Goal: Find specific page/section: Find specific page/section

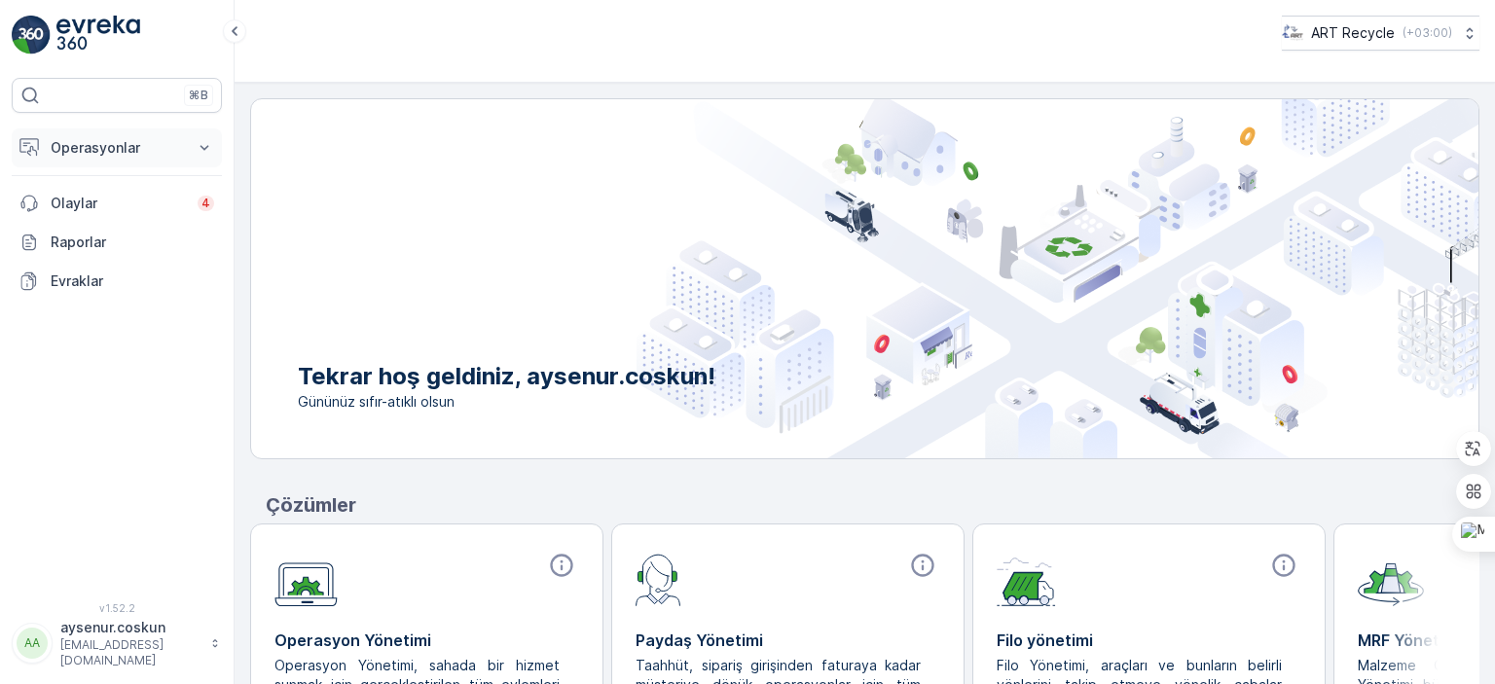
click at [200, 139] on icon at bounding box center [204, 147] width 19 height 19
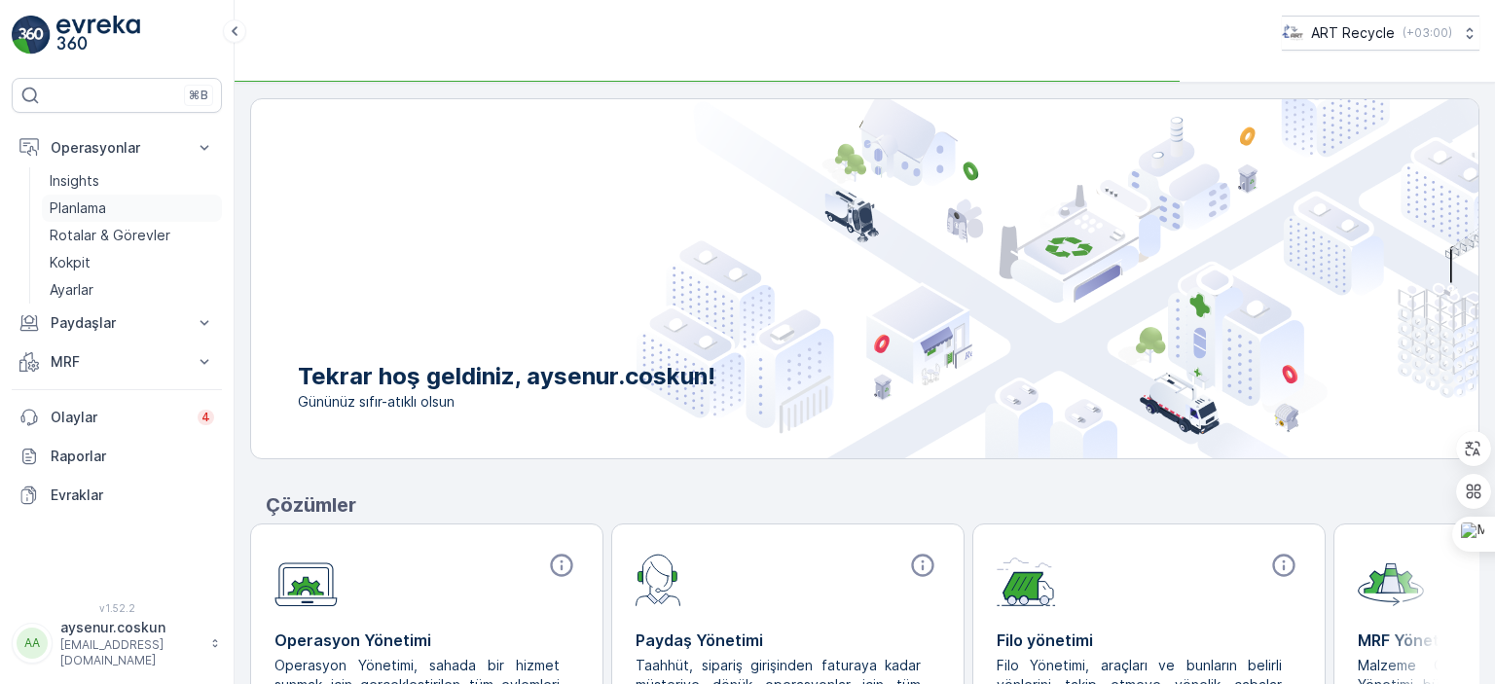
click at [90, 213] on p "Planlama" at bounding box center [78, 208] width 56 height 19
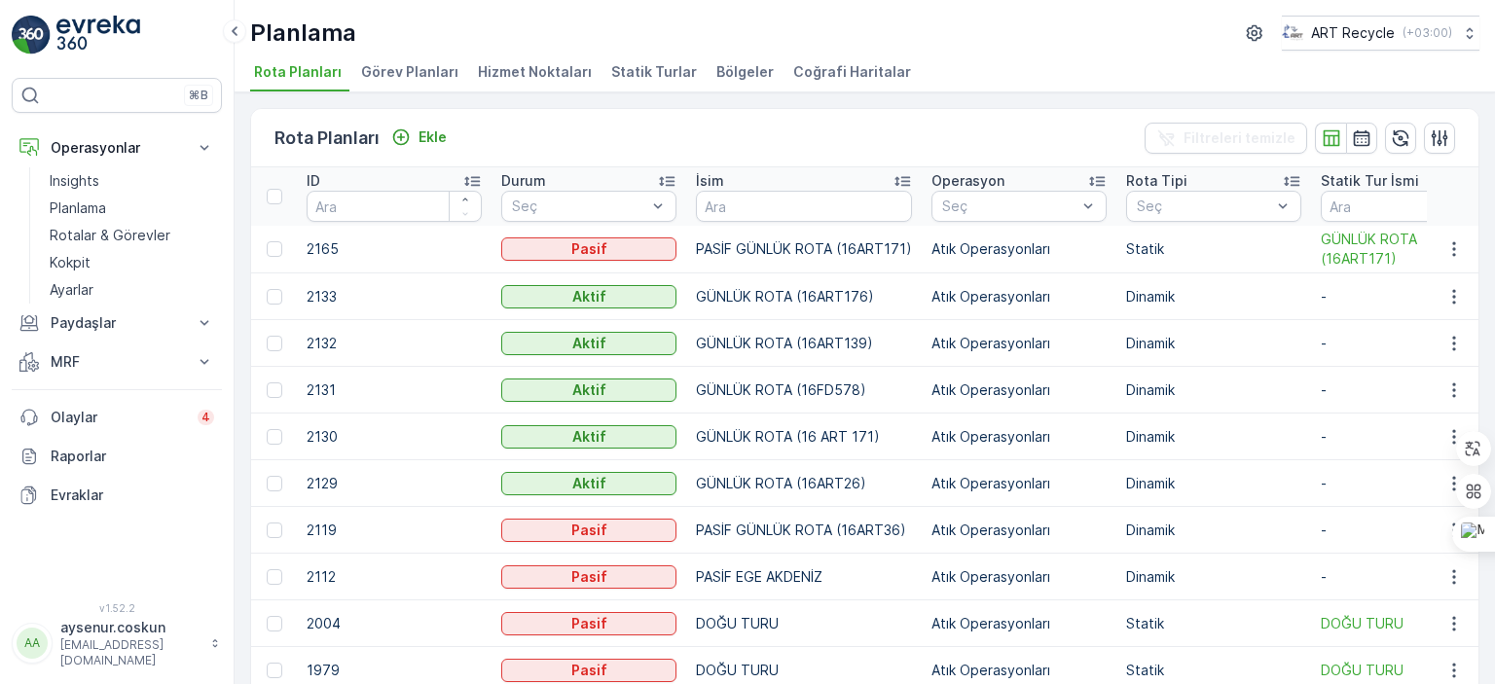
click at [519, 72] on span "Hizmet Noktaları" at bounding box center [535, 71] width 114 height 19
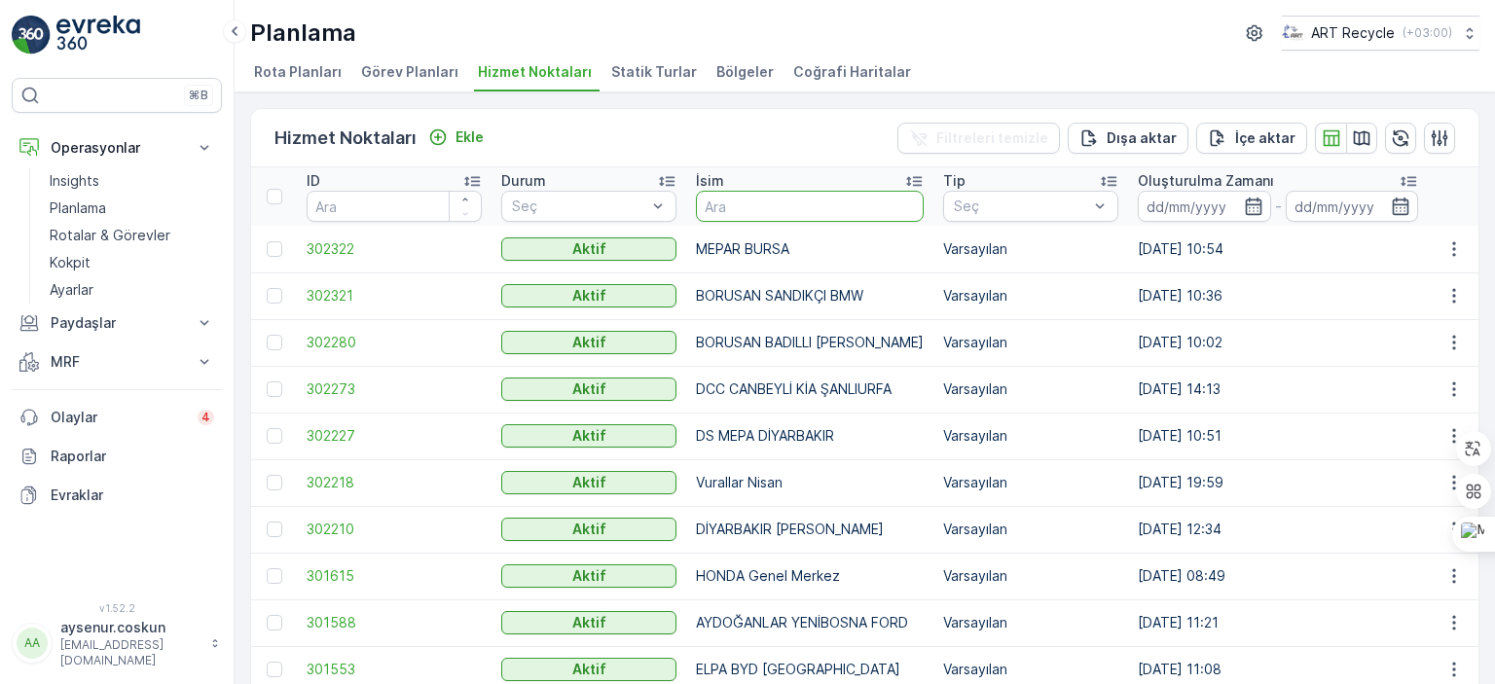
click at [755, 210] on input "text" at bounding box center [810, 206] width 228 height 31
type input "ŞANLIURDA"
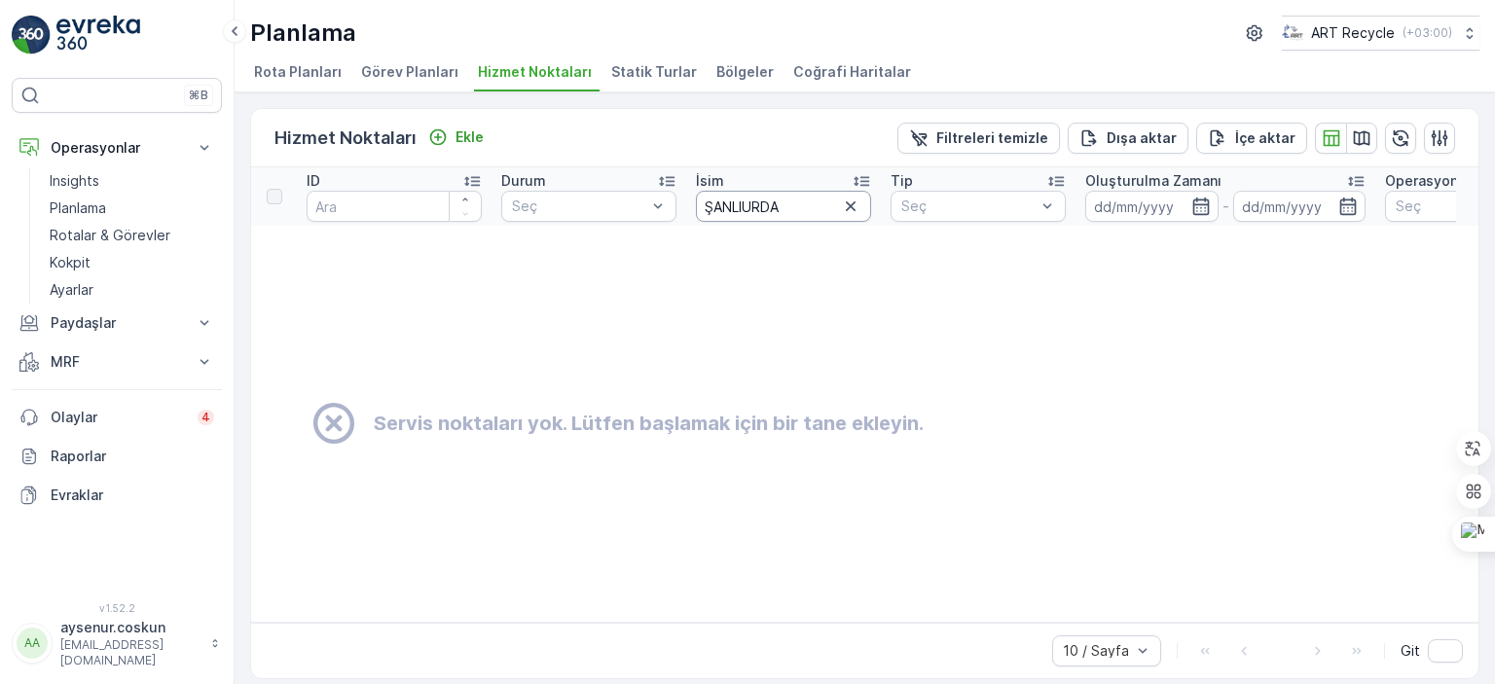
click at [784, 205] on input "ŞANLIURDA" at bounding box center [783, 206] width 175 height 31
type input "ŞANLIURFA"
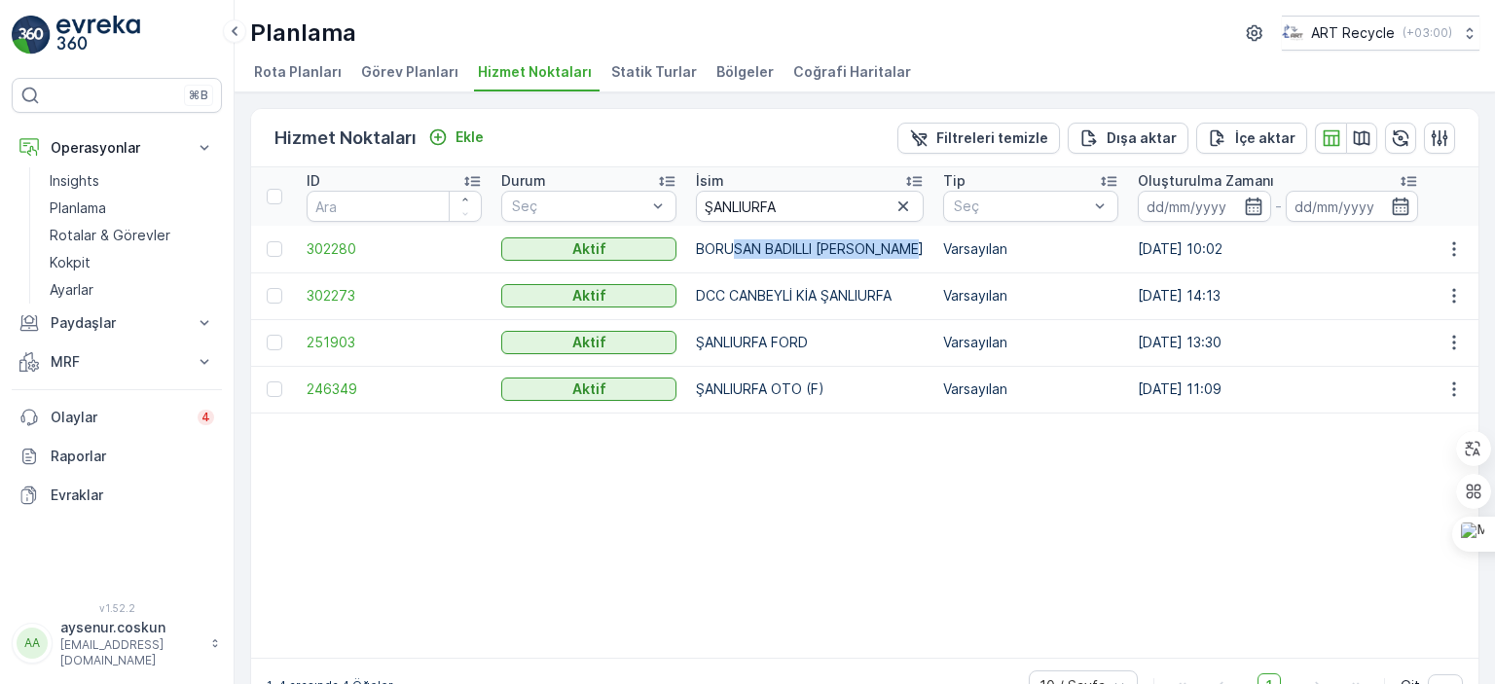
drag, startPoint x: 884, startPoint y: 240, endPoint x: 921, endPoint y: 240, distance: 37.0
click at [921, 240] on p "BORUSAN BADILLI [PERSON_NAME]" at bounding box center [810, 248] width 228 height 19
drag, startPoint x: 738, startPoint y: 298, endPoint x: 851, endPoint y: 292, distance: 113.1
click at [851, 292] on p "DCC CANBEYLİ KİA ŞANLIURFA" at bounding box center [810, 295] width 228 height 19
drag, startPoint x: 708, startPoint y: 347, endPoint x: 800, endPoint y: 349, distance: 92.5
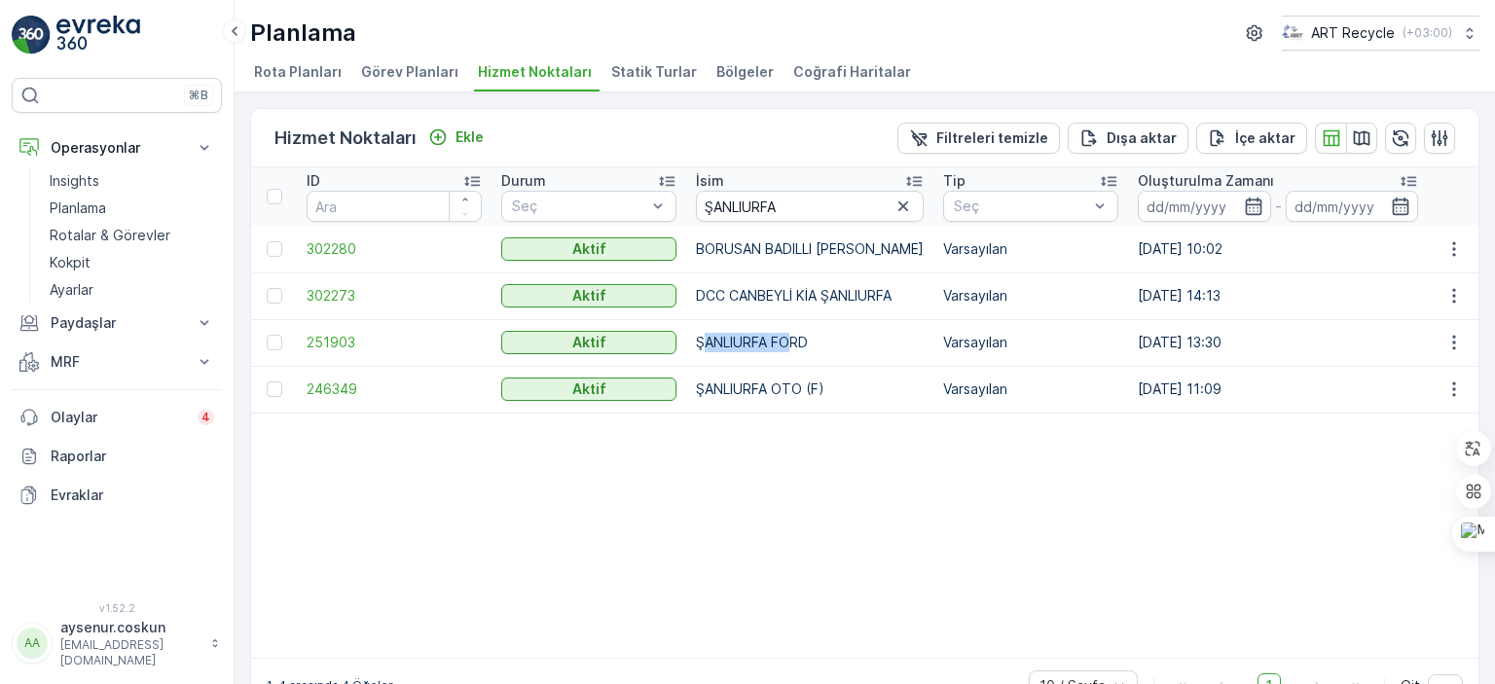
click at [800, 349] on p "ŞANLIURFA FORD" at bounding box center [810, 342] width 228 height 19
drag, startPoint x: 717, startPoint y: 385, endPoint x: 922, endPoint y: 396, distance: 205.8
click at [876, 383] on p "ŞANLIURFA OTO (F)" at bounding box center [810, 389] width 228 height 19
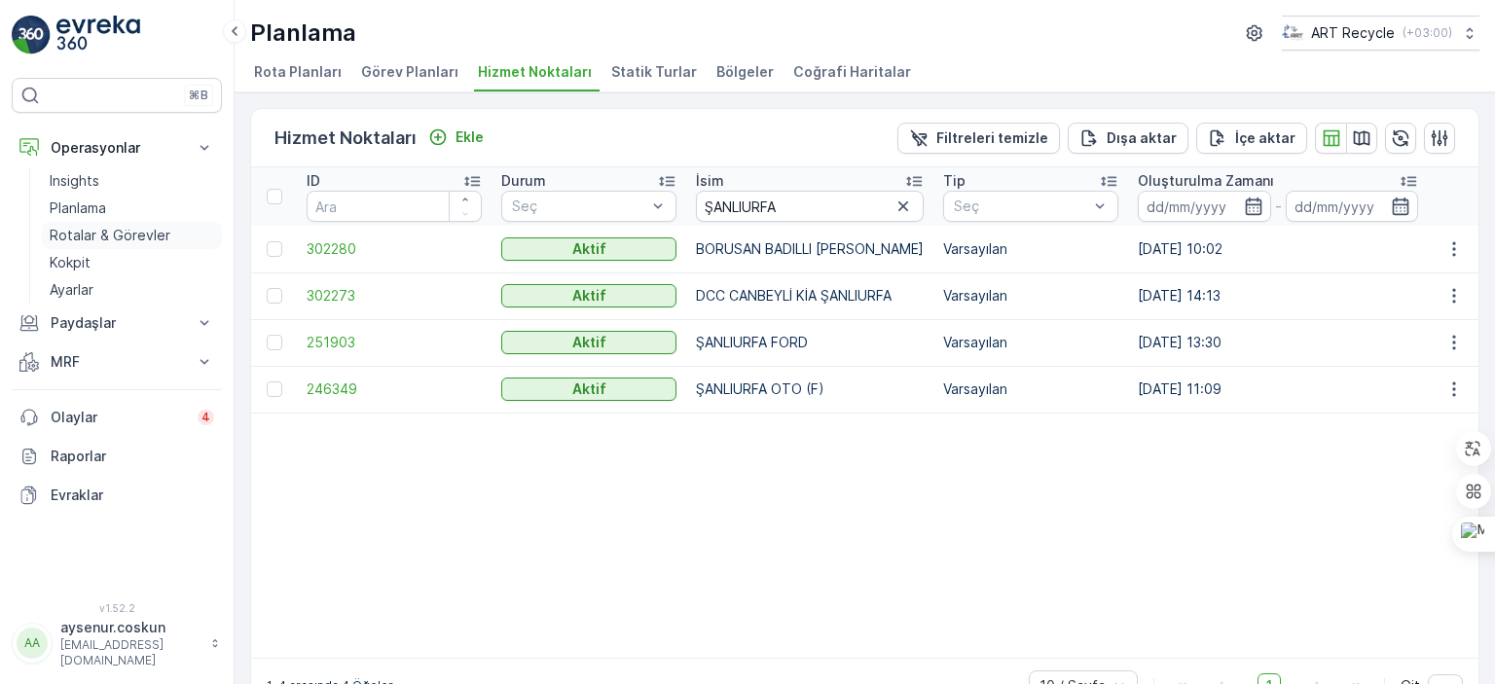
click at [93, 233] on p "Rotalar & Görevler" at bounding box center [110, 235] width 121 height 19
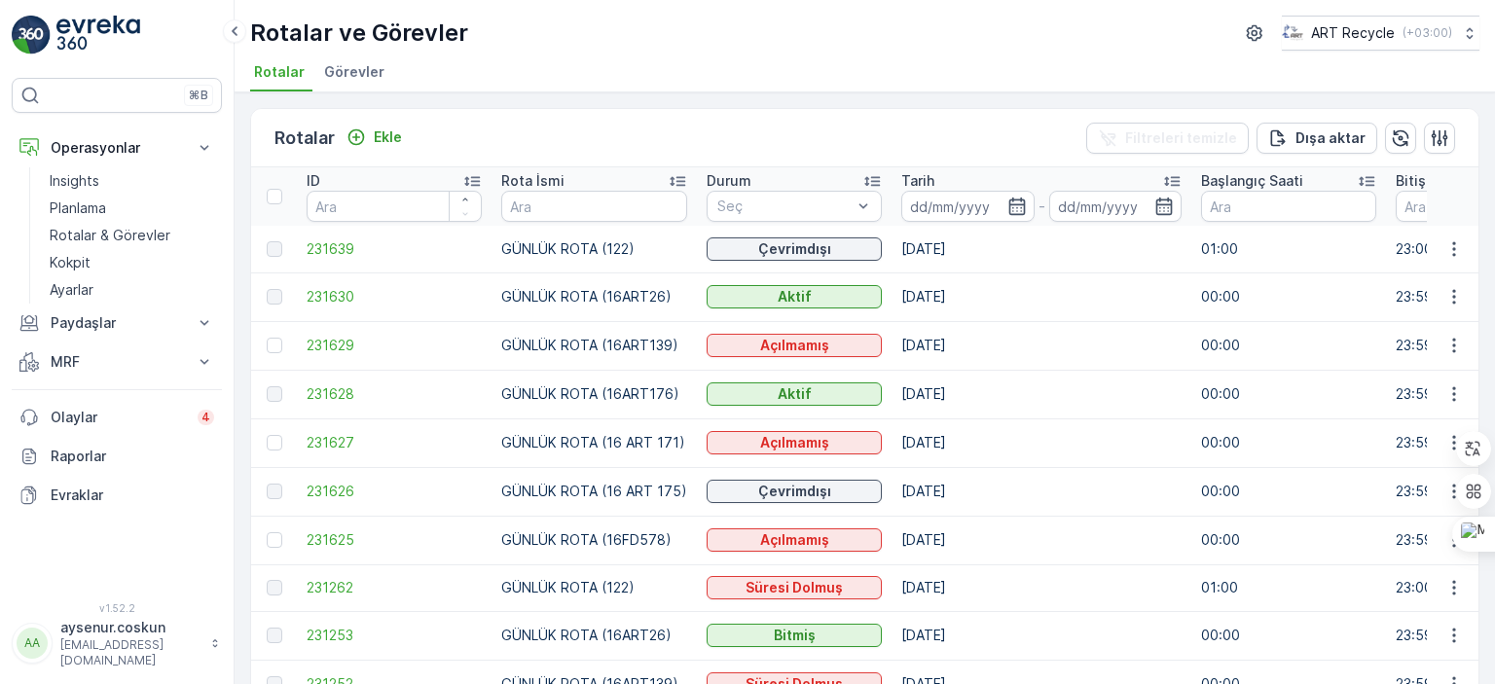
click at [363, 74] on span "Görevler" at bounding box center [354, 71] width 60 height 19
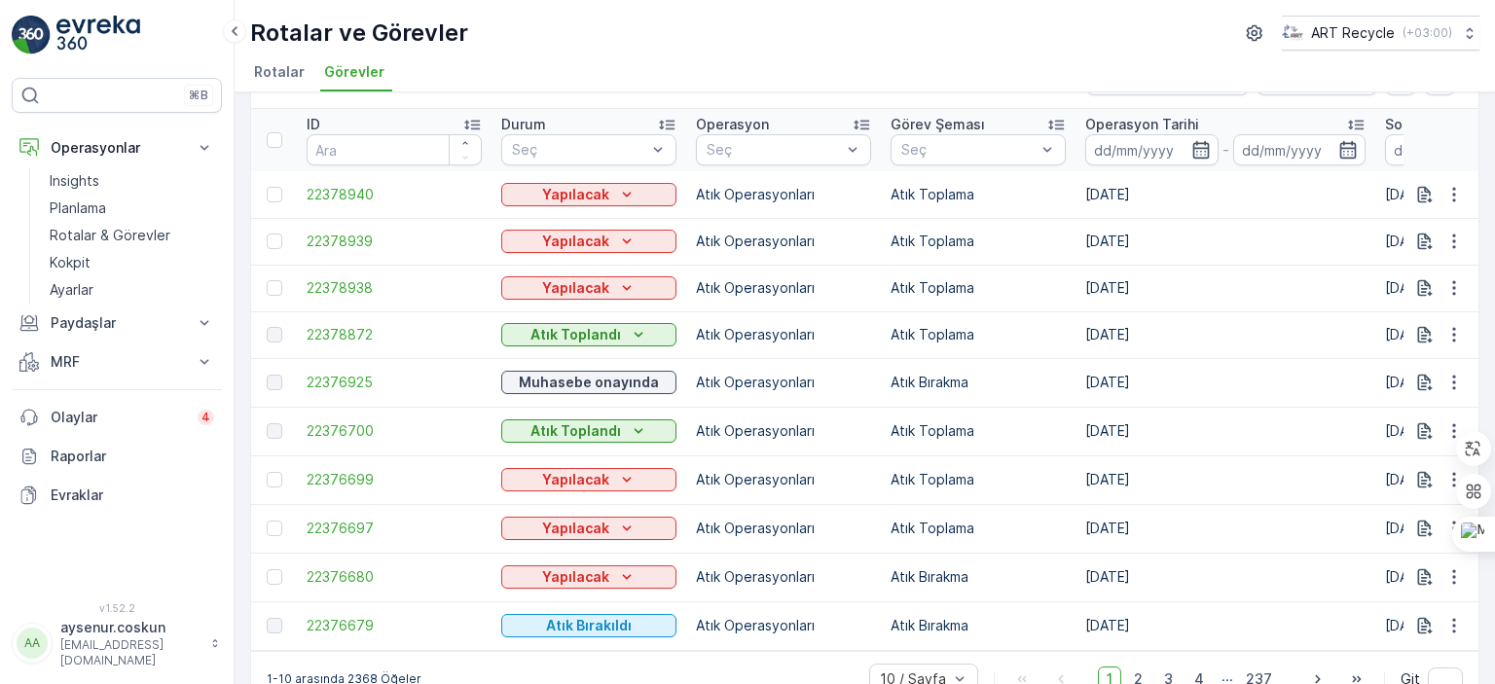
scroll to position [101, 0]
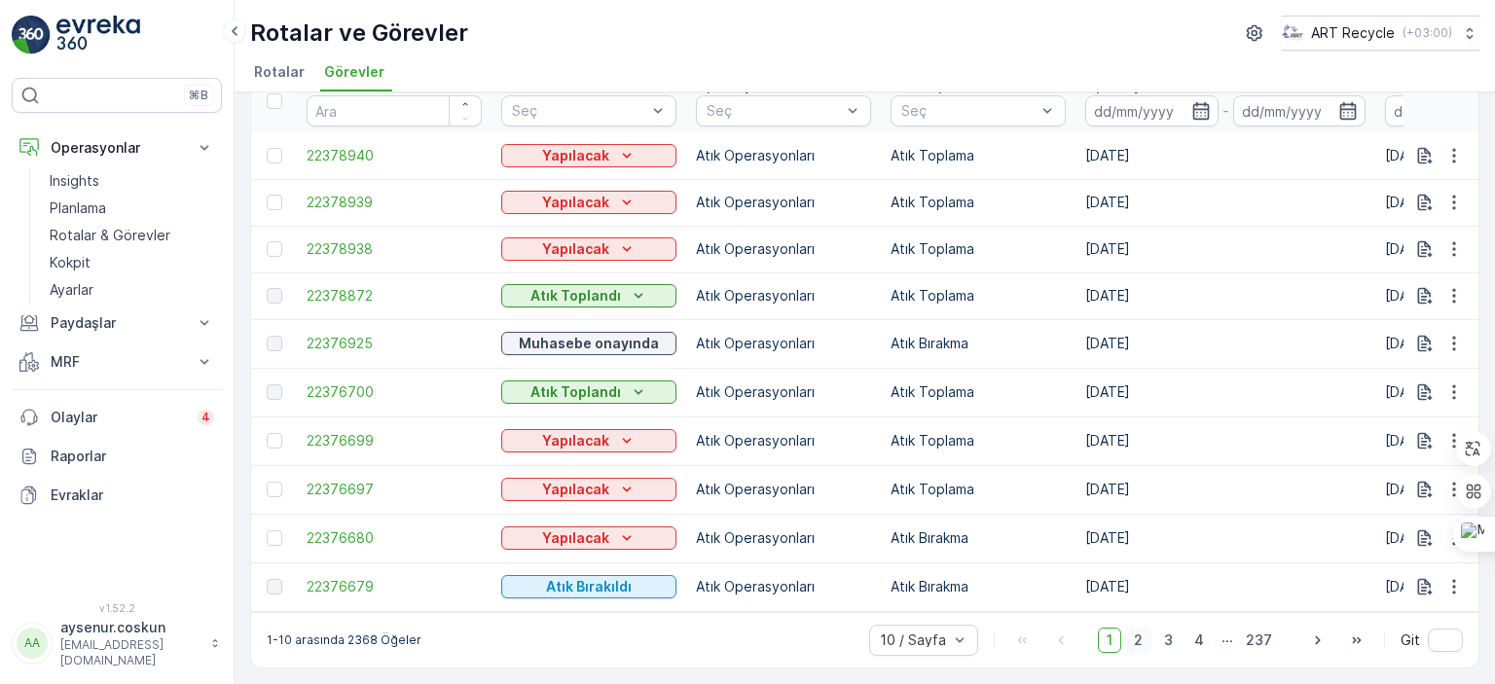
click at [1134, 646] on span "2" at bounding box center [1138, 640] width 26 height 25
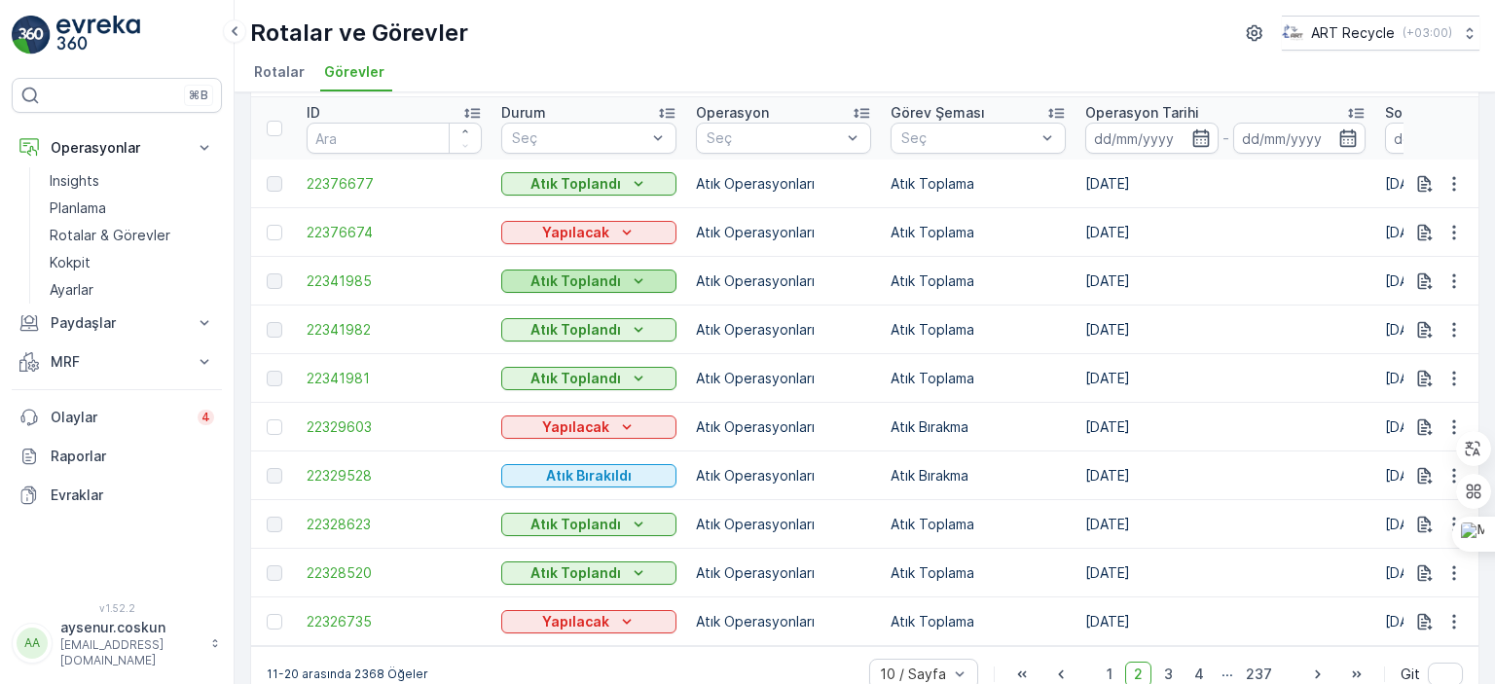
scroll to position [107, 0]
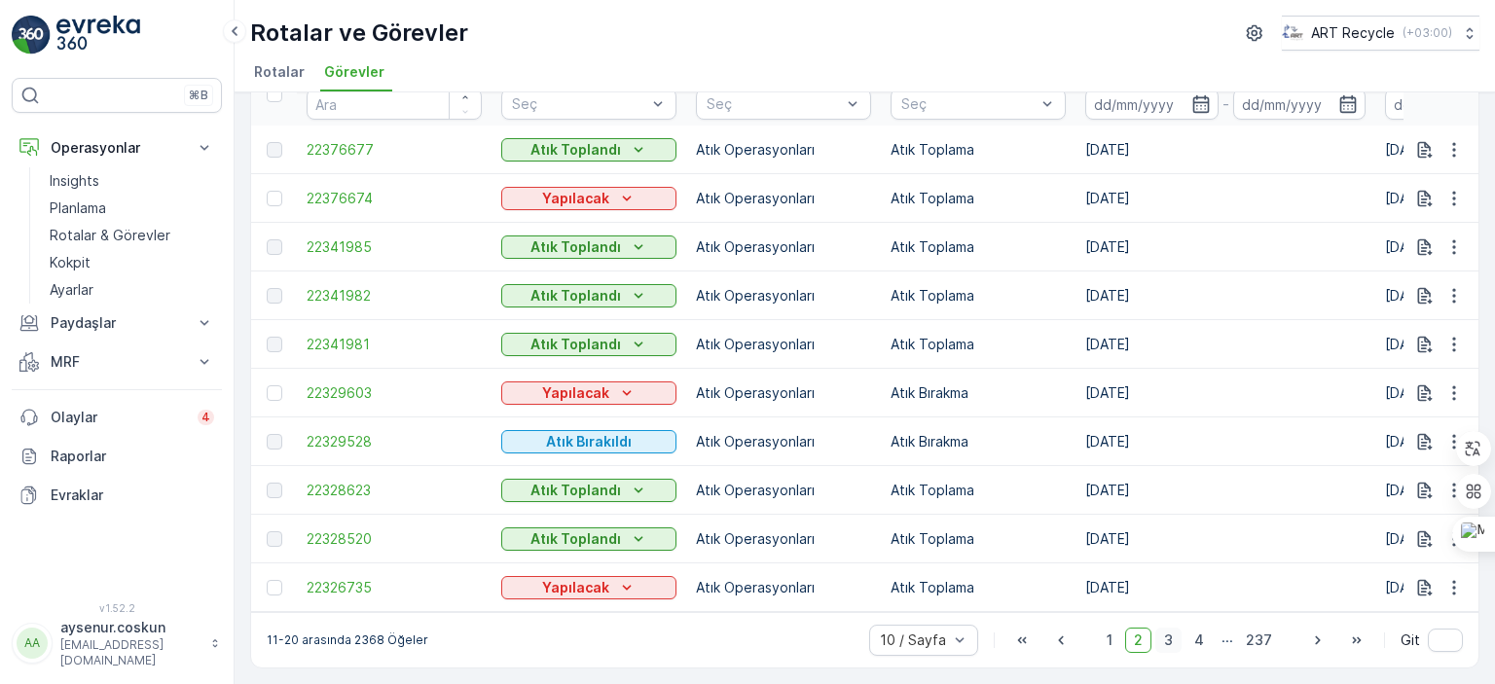
click at [1175, 638] on span "3" at bounding box center [1169, 640] width 26 height 25
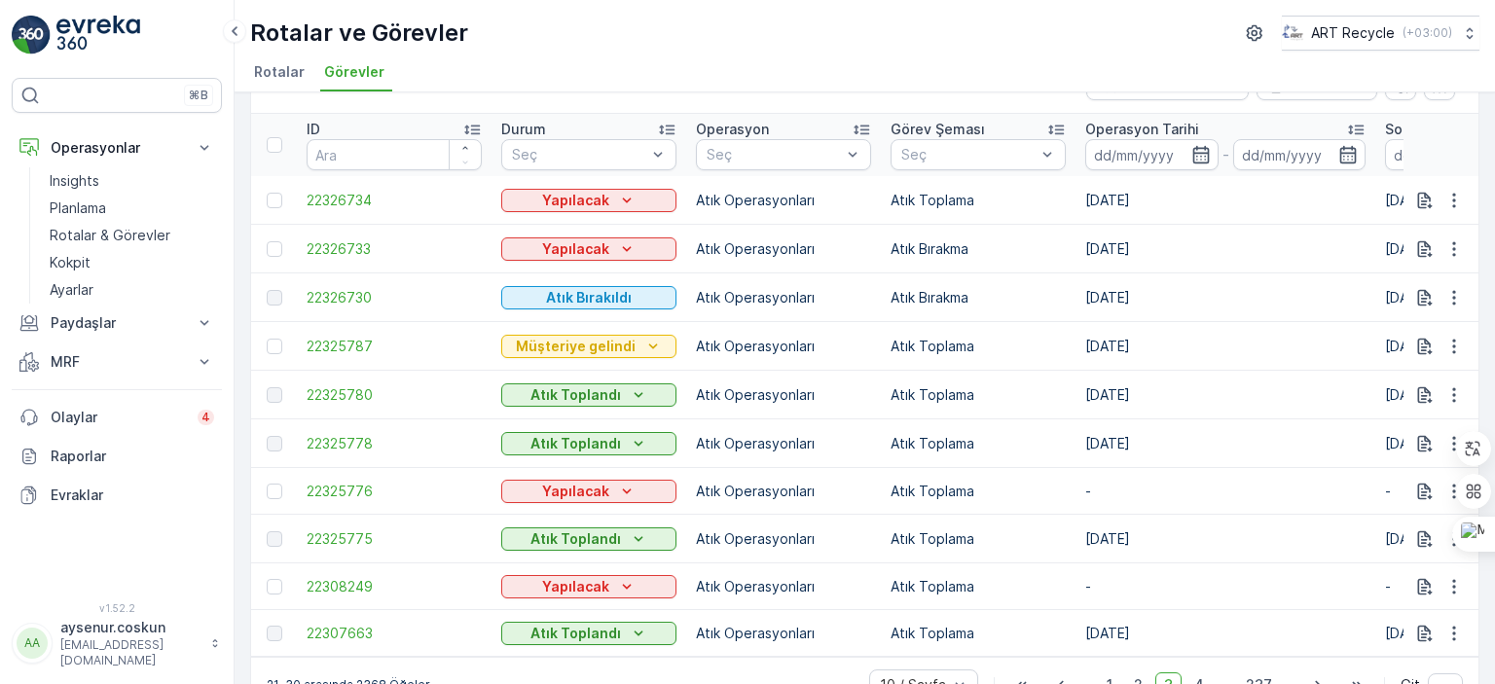
scroll to position [102, 0]
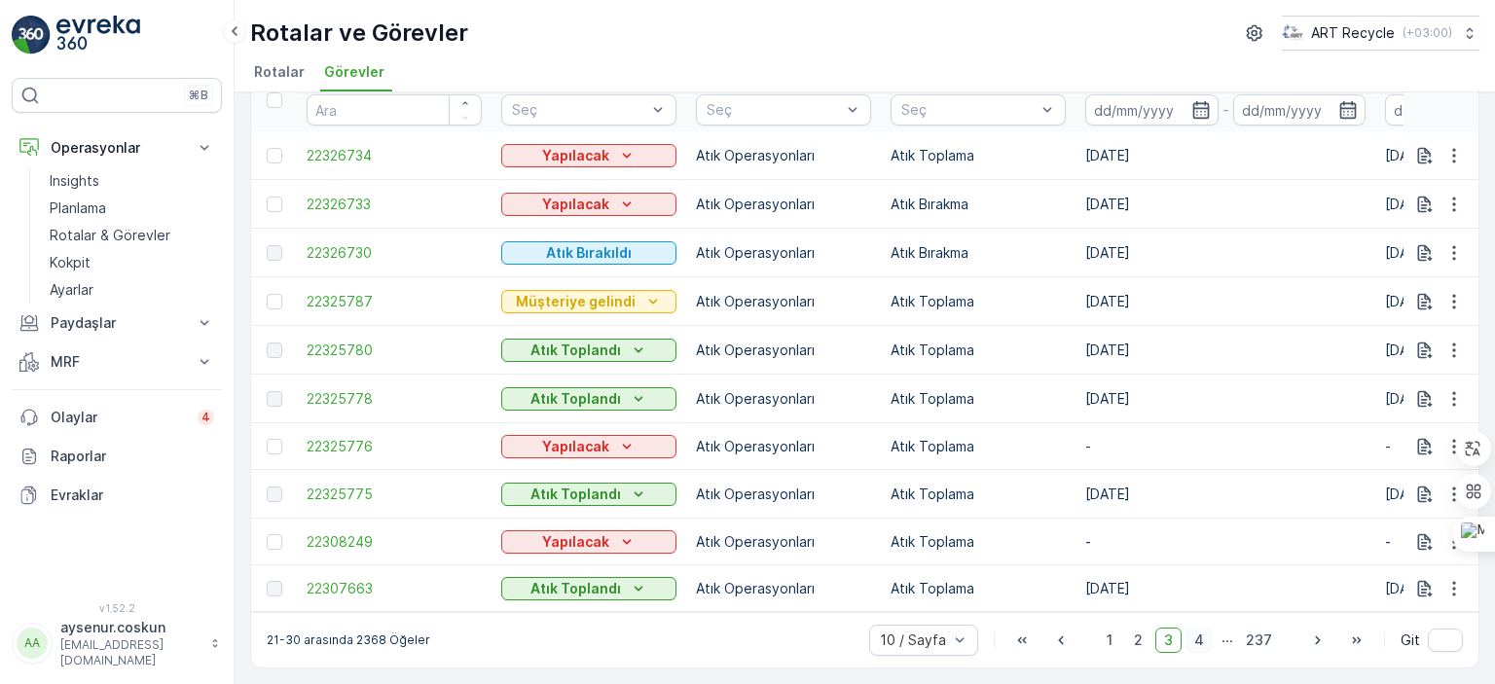
click at [1198, 642] on span "4" at bounding box center [1199, 640] width 27 height 25
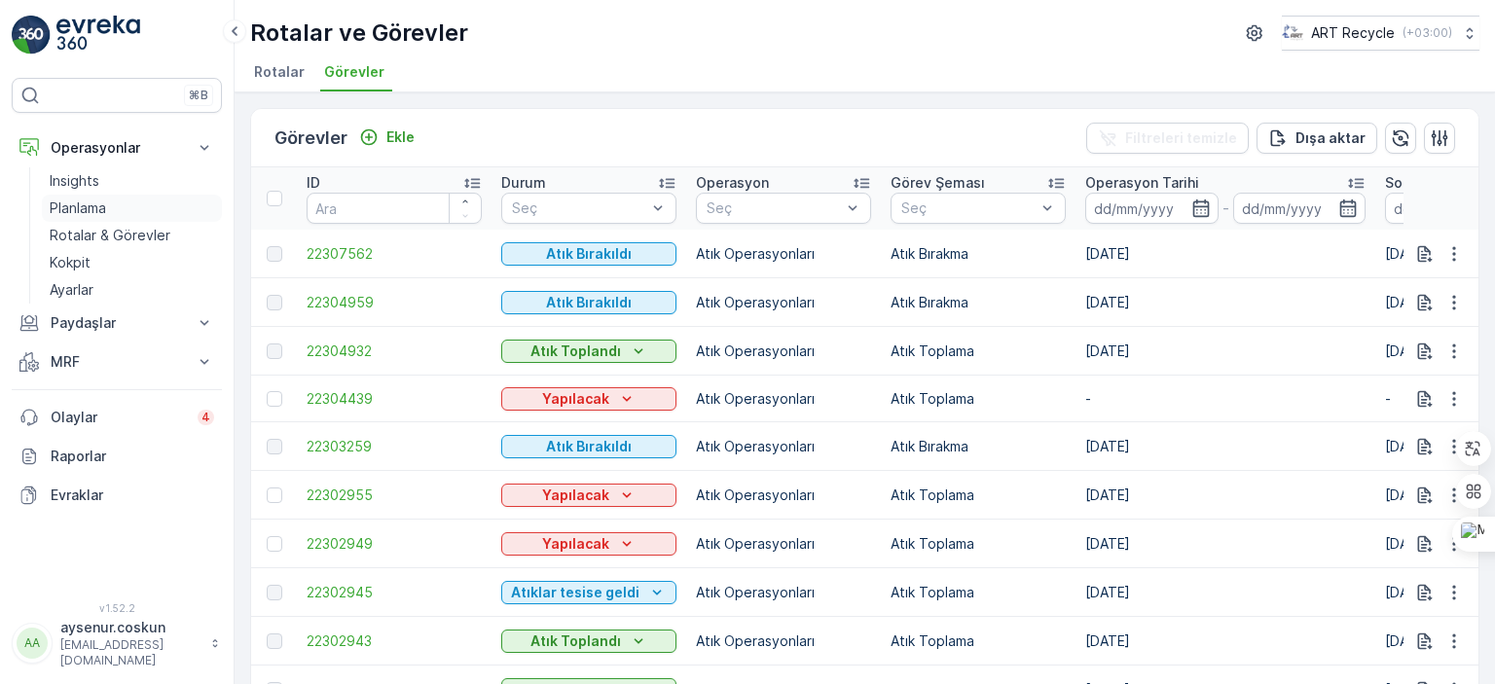
click at [82, 205] on p "Planlama" at bounding box center [78, 208] width 56 height 19
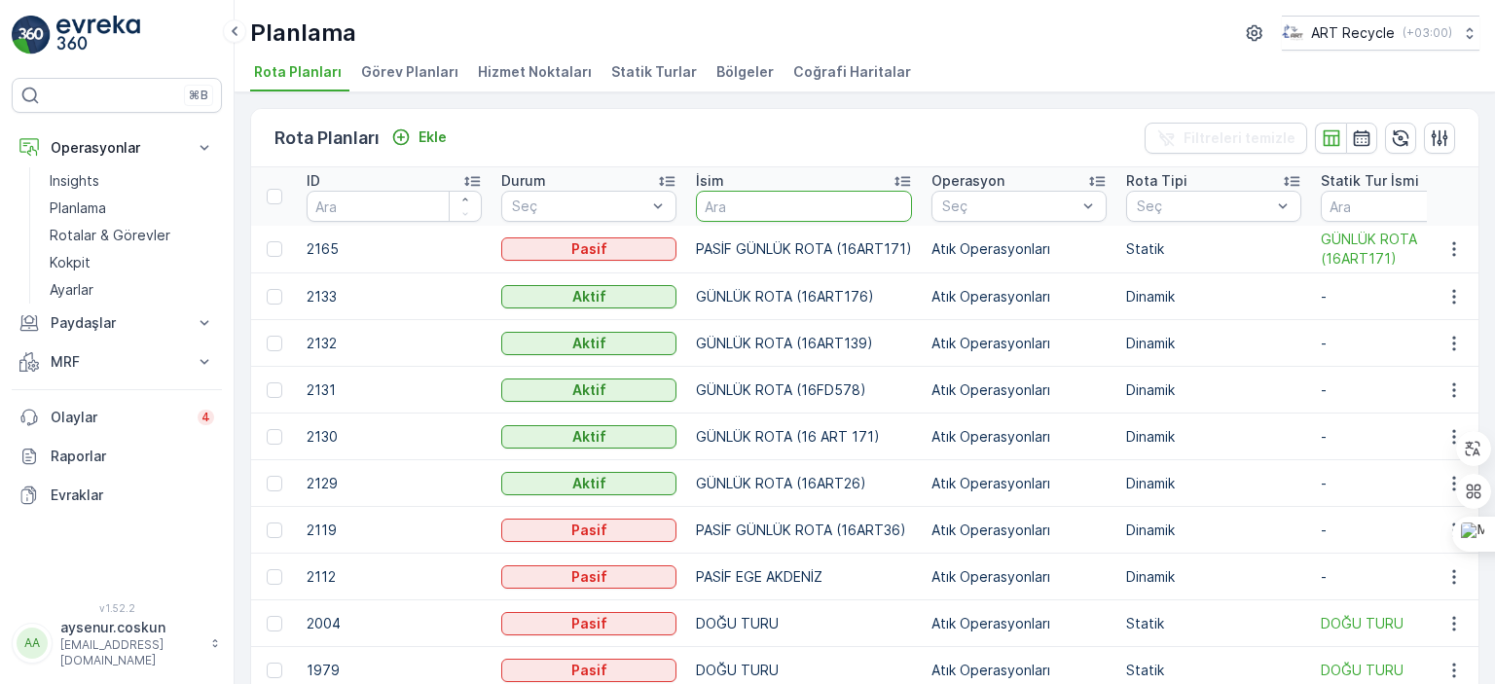
click at [791, 209] on input "text" at bounding box center [804, 206] width 216 height 31
click at [521, 76] on span "Hizmet Noktaları" at bounding box center [535, 71] width 114 height 19
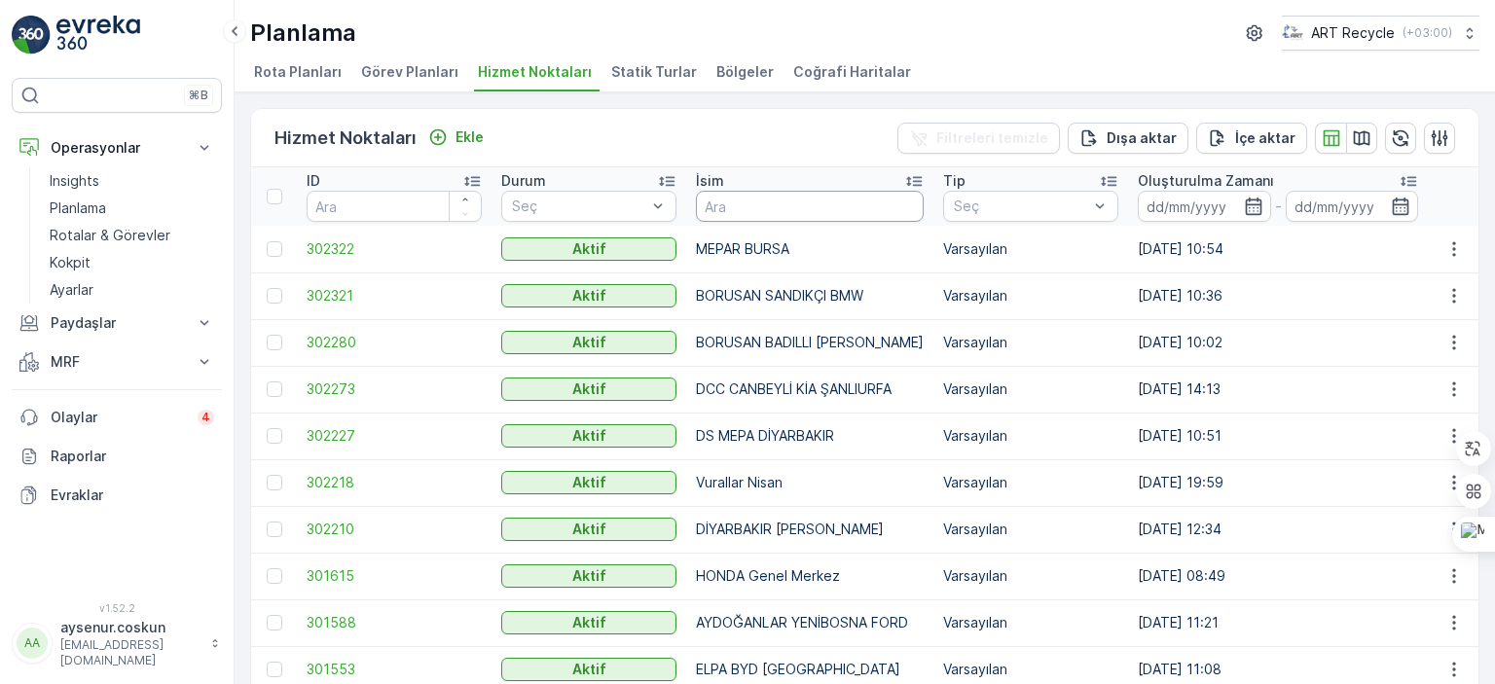
click at [802, 198] on input "text" at bounding box center [810, 206] width 228 height 31
type input "ŞANLIURFA"
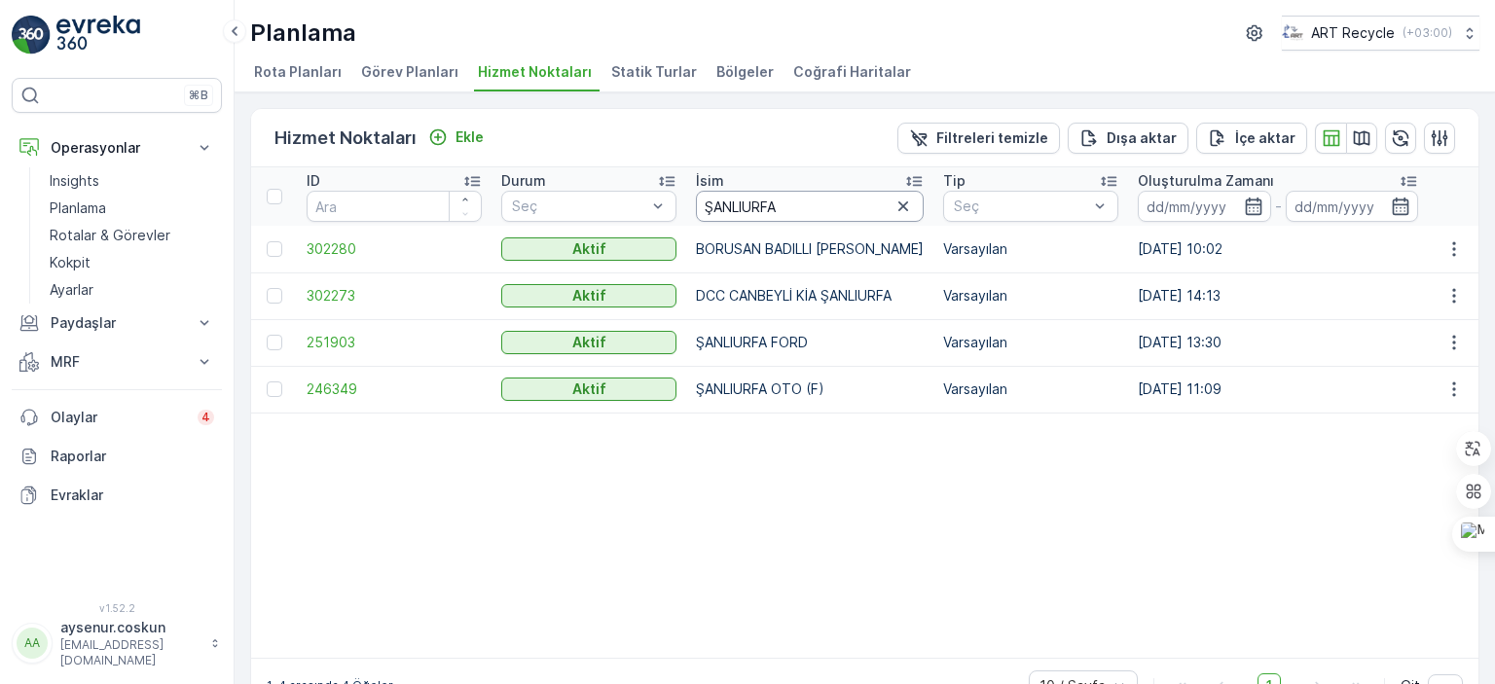
click at [802, 198] on input "ŞANLIURFA" at bounding box center [810, 206] width 228 height 31
type input "TOYOTA"
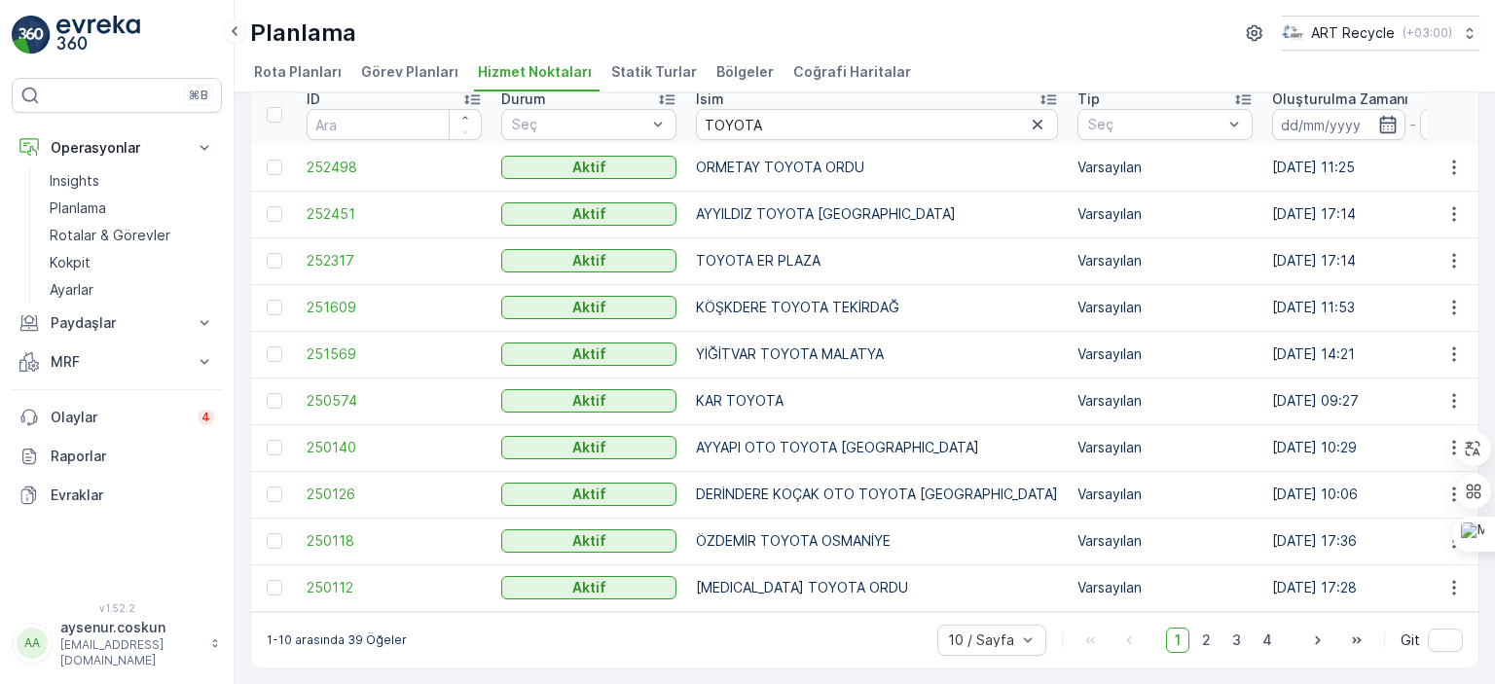
scroll to position [89, 0]
click at [1205, 642] on span "2" at bounding box center [1207, 640] width 26 height 25
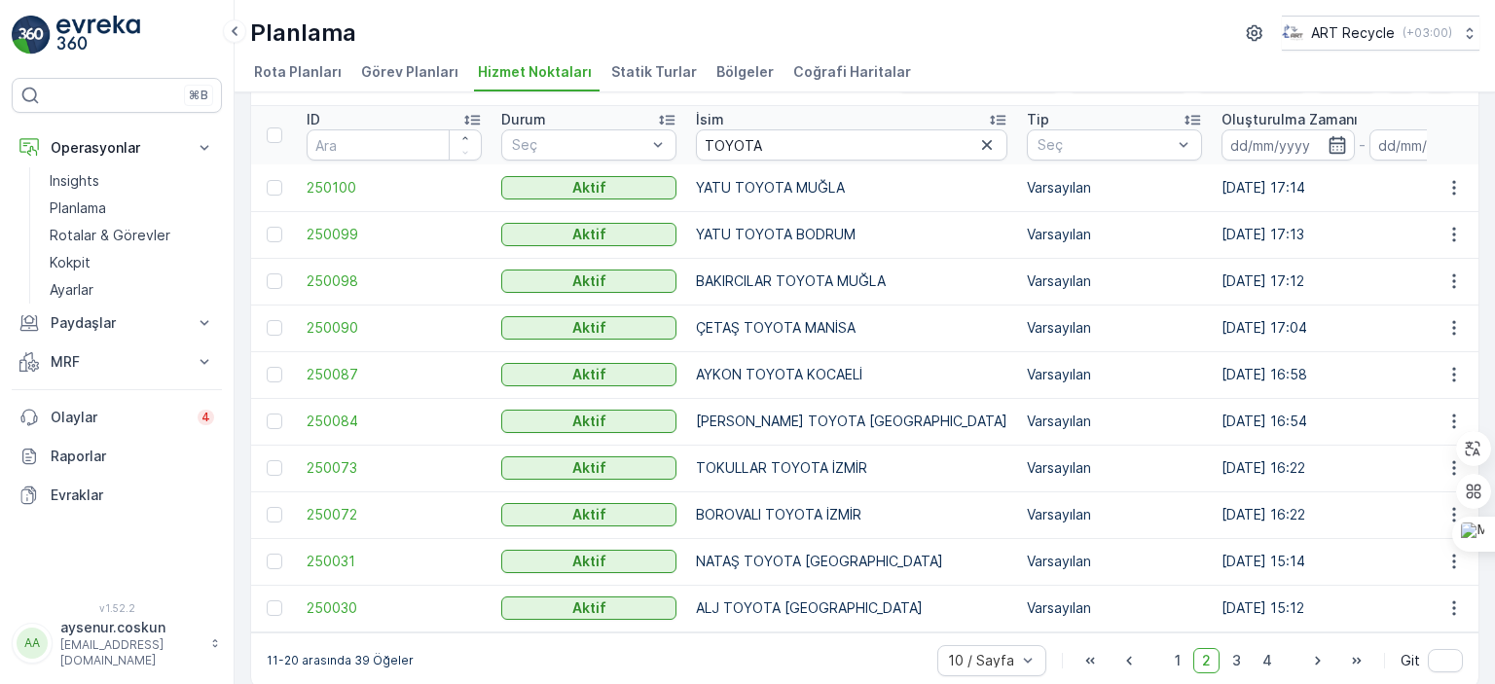
scroll to position [89, 0]
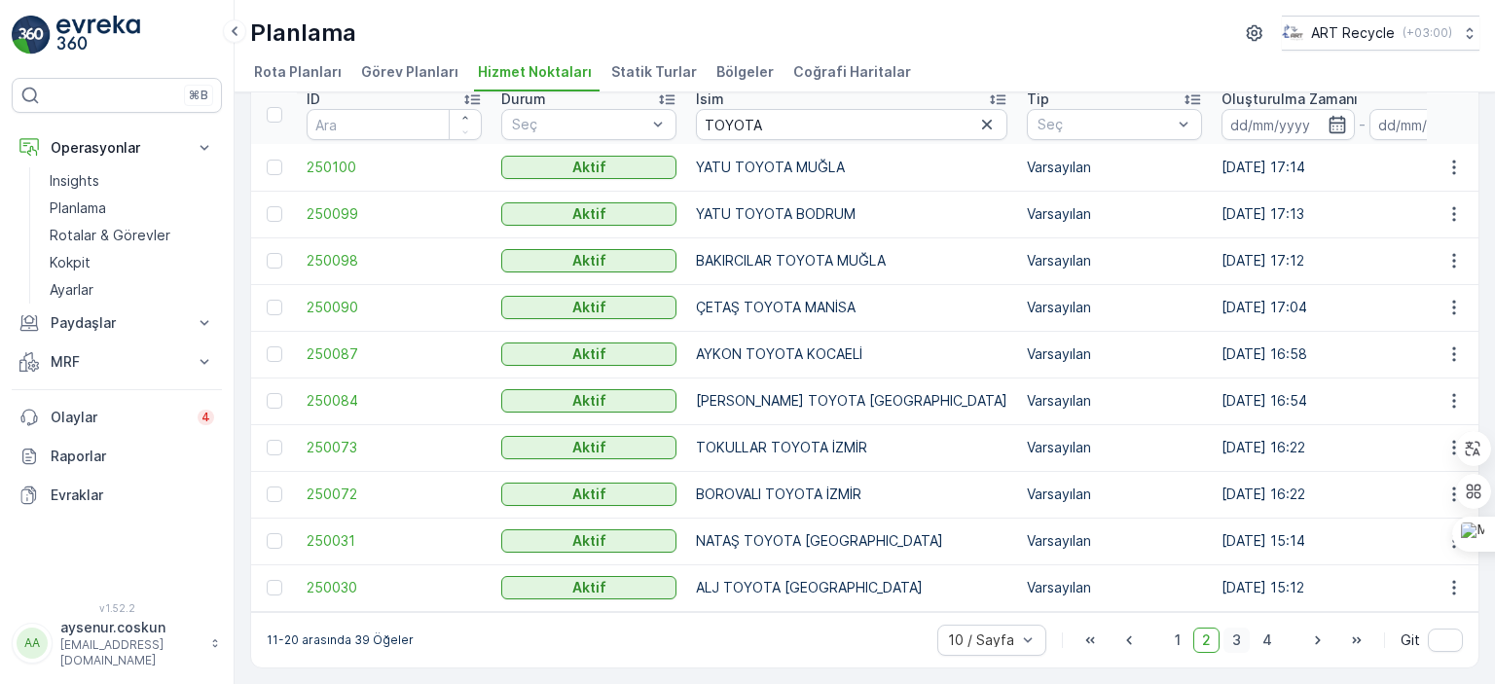
click at [1237, 641] on span "3" at bounding box center [1237, 640] width 26 height 25
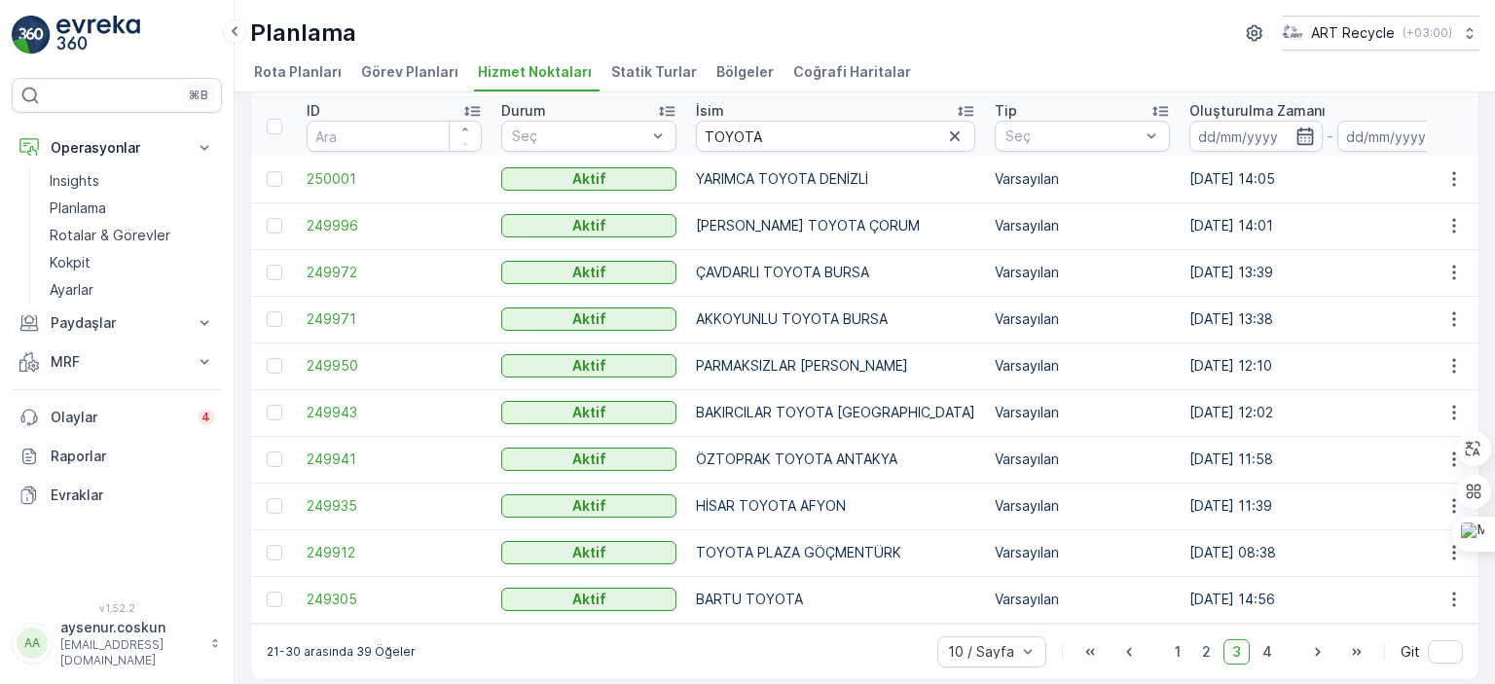
scroll to position [89, 0]
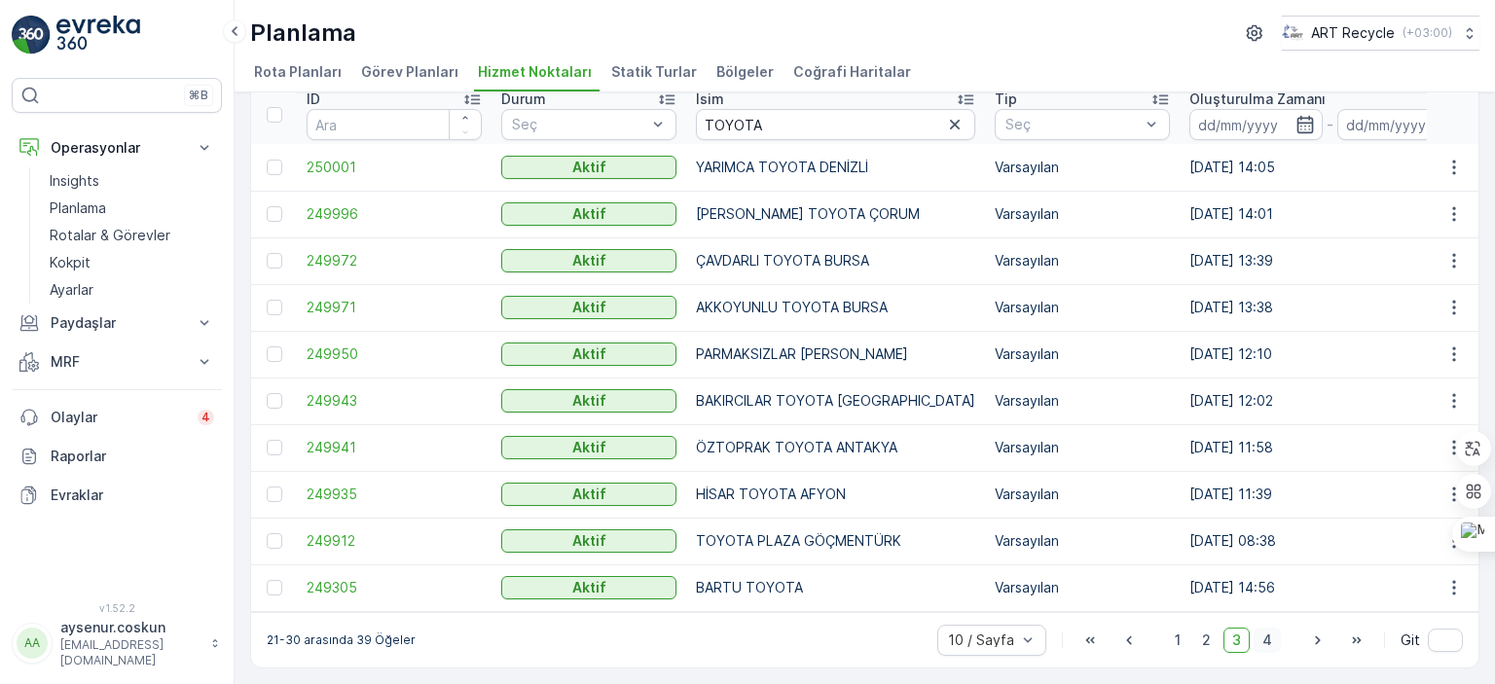
click at [1269, 644] on span "4" at bounding box center [1267, 640] width 27 height 25
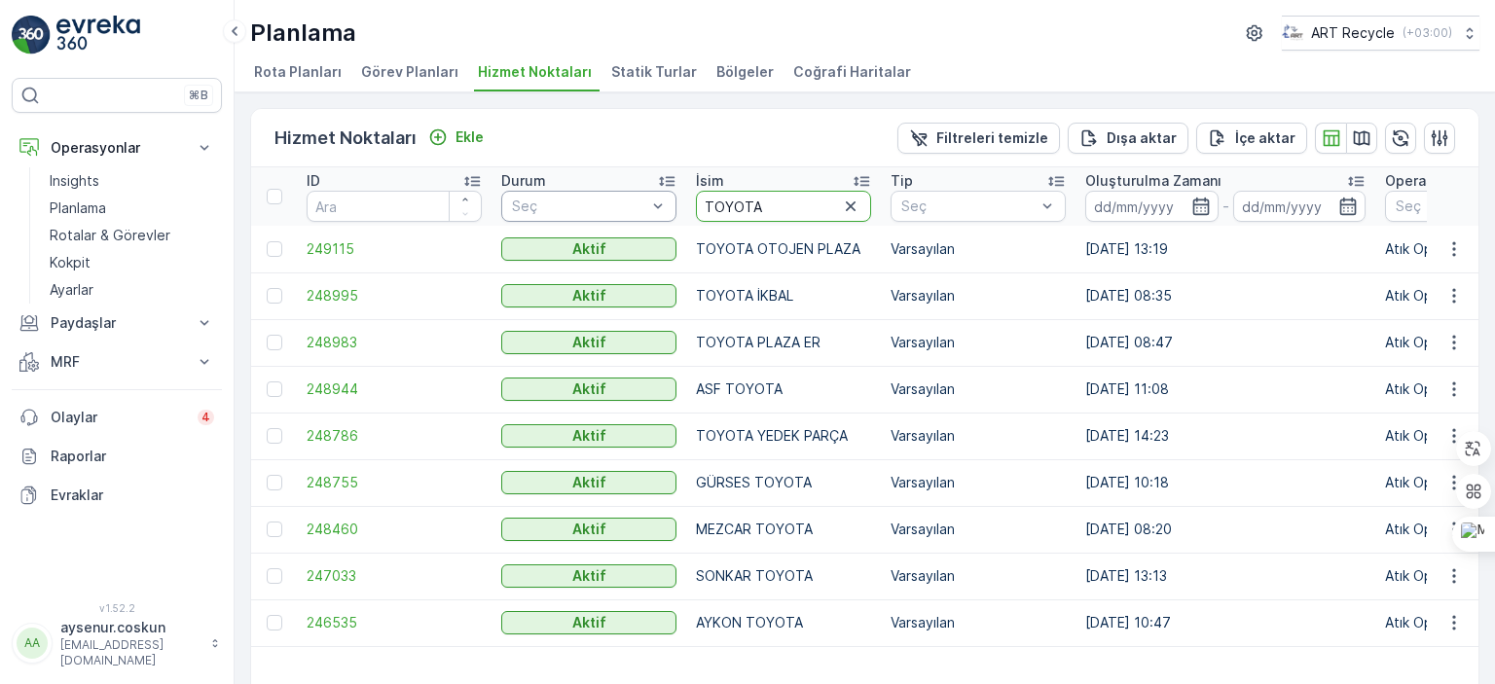
drag, startPoint x: 789, startPoint y: 219, endPoint x: 524, endPoint y: 215, distance: 264.8
type input "ÇAYIRCI"
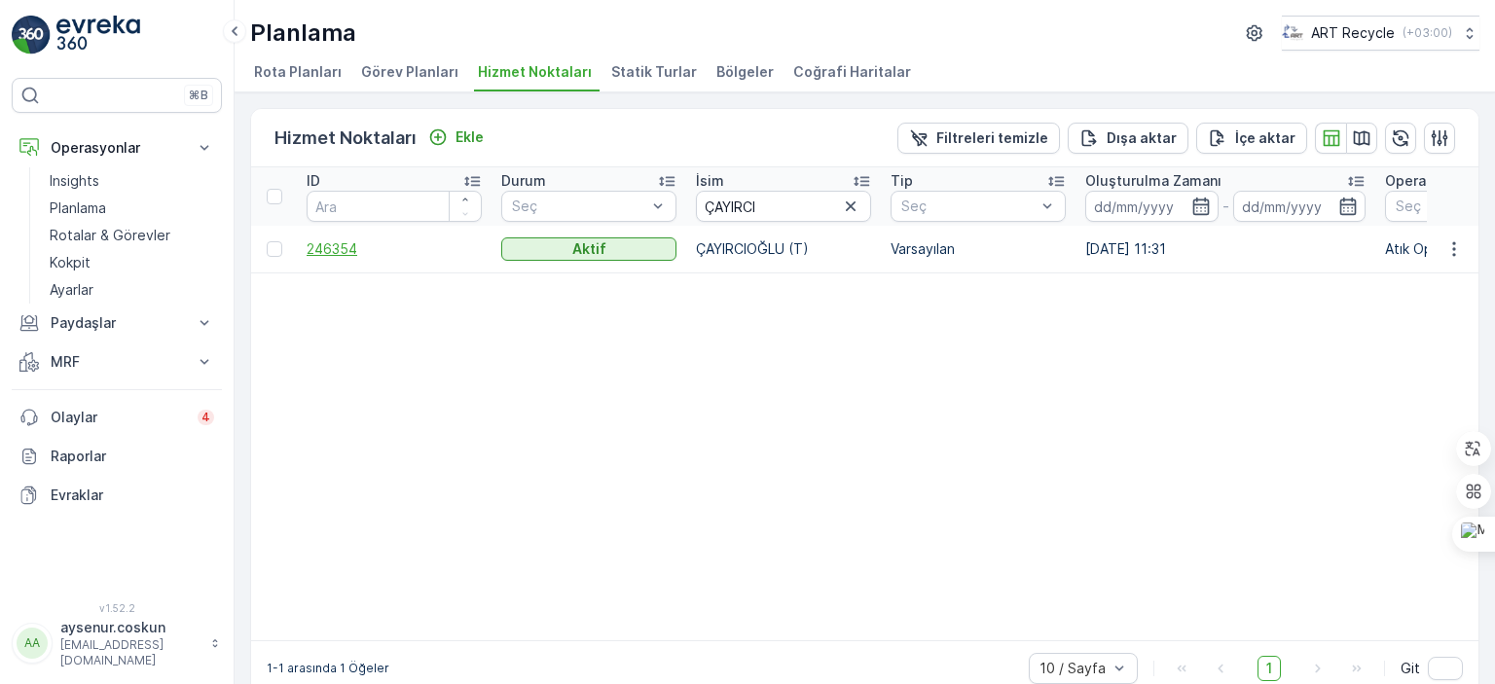
click at [315, 243] on span "246354" at bounding box center [394, 248] width 175 height 19
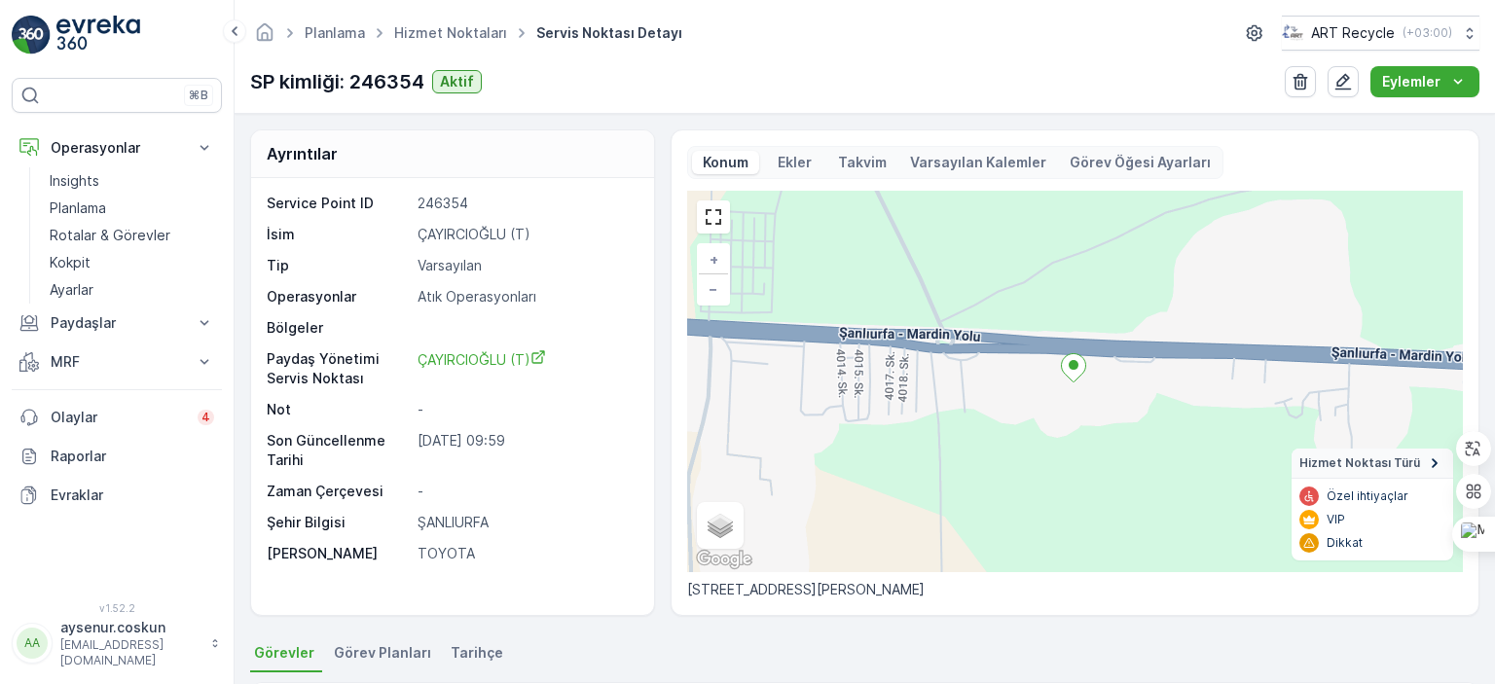
drag, startPoint x: 536, startPoint y: 439, endPoint x: 379, endPoint y: 396, distance: 163.4
click at [379, 396] on div "Service Point ID 246354 İsim ÇAYIRCIOĞLU (T) Tip Varsayılan Operasyonlar Atık O…" at bounding box center [450, 379] width 367 height 370
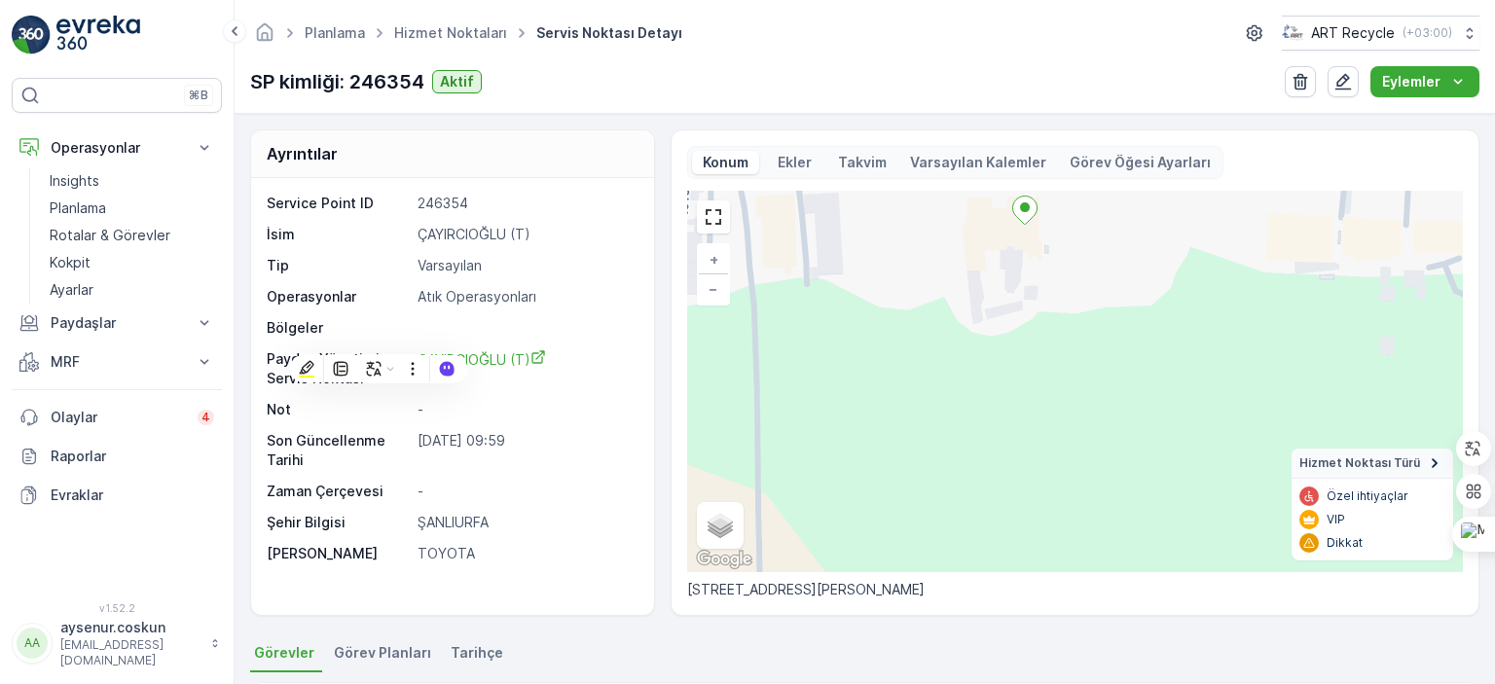
click at [527, 217] on div "Service Point ID 246354 İsim ÇAYIRCIOĞLU (T) Tip Varsayılan Operasyonlar Atık O…" at bounding box center [450, 379] width 367 height 370
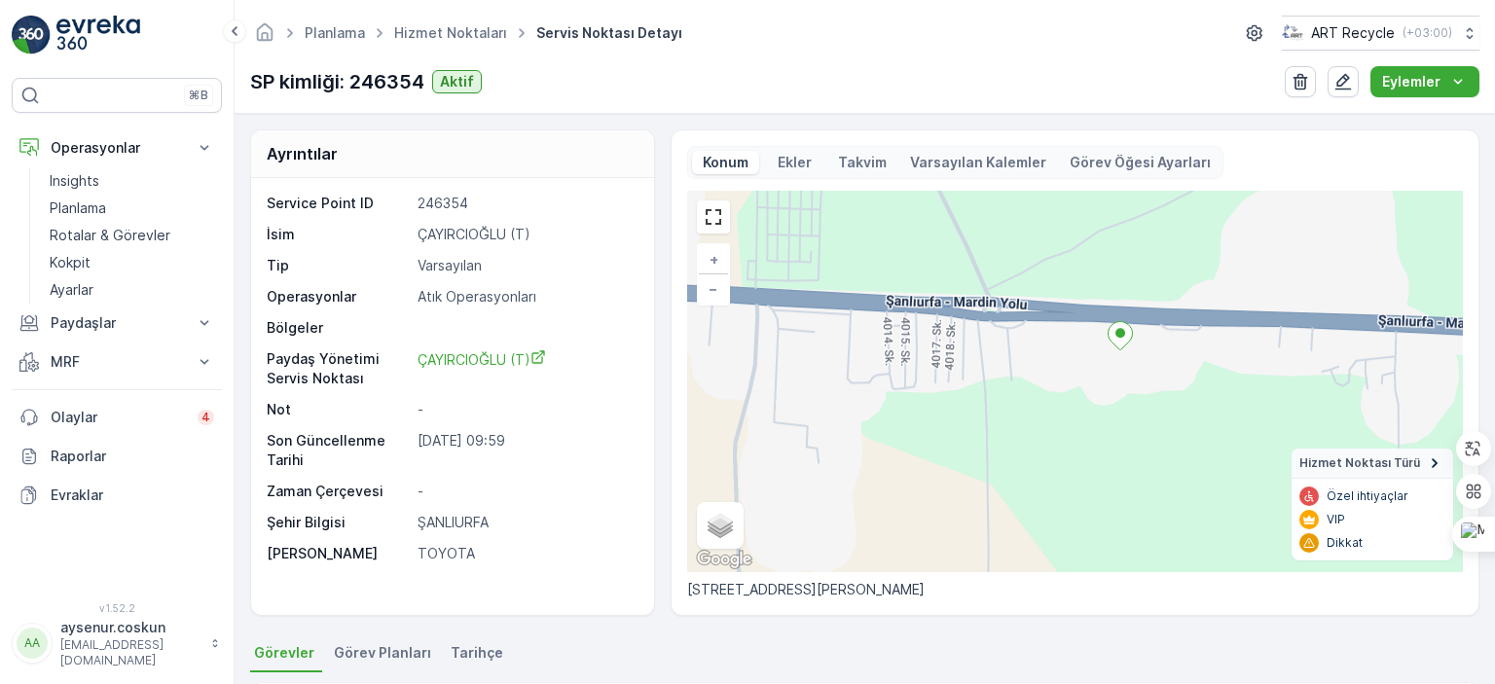
drag, startPoint x: 1113, startPoint y: 286, endPoint x: 1110, endPoint y: 412, distance: 125.6
click at [1110, 412] on div "+ − Uydu Yol haritası Arazi Karışık Leaflet Klavye kısayolları Harita Verileri …" at bounding box center [1075, 382] width 776 height 382
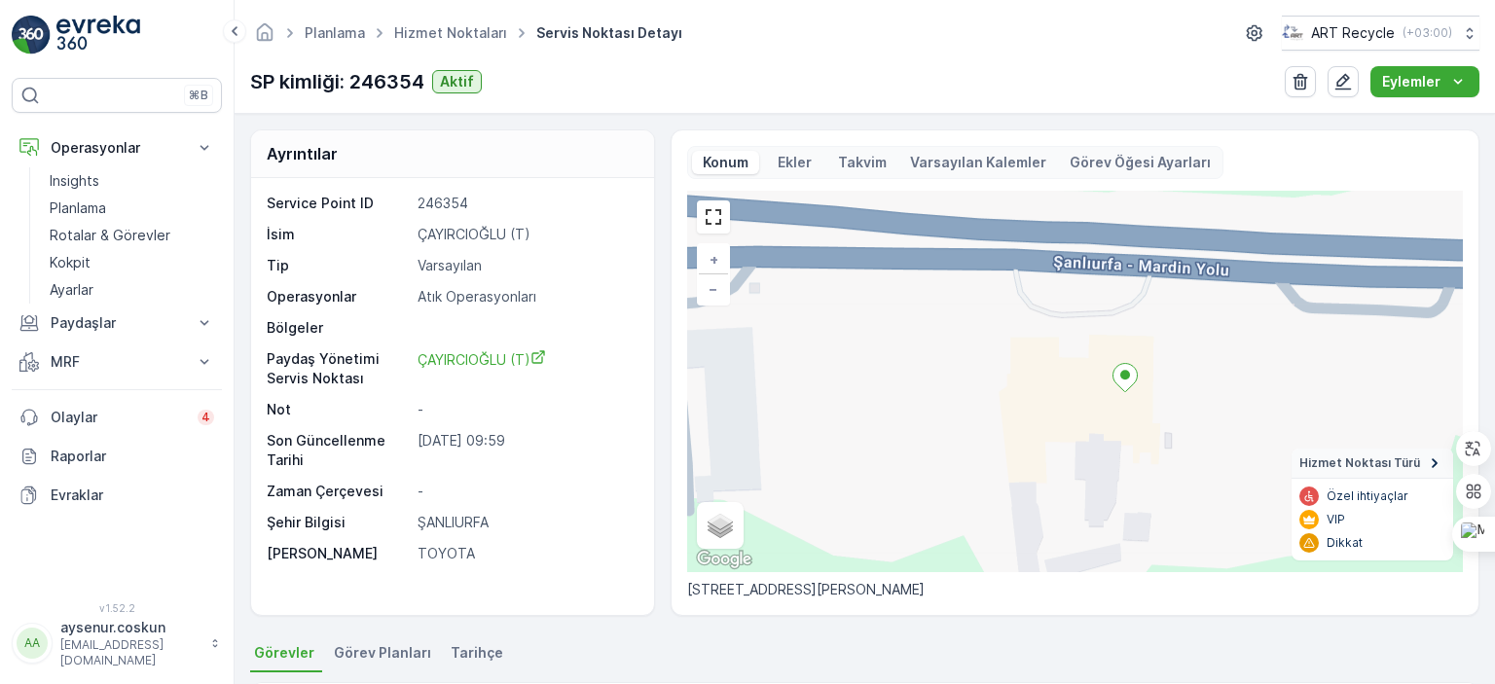
drag, startPoint x: 1168, startPoint y: 350, endPoint x: 1174, endPoint y: 302, distance: 49.0
click at [1174, 302] on div "+ − Uydu Yol haritası Arazi Karışık Leaflet Klavye kısayolları Harita Verileri …" at bounding box center [1075, 382] width 776 height 382
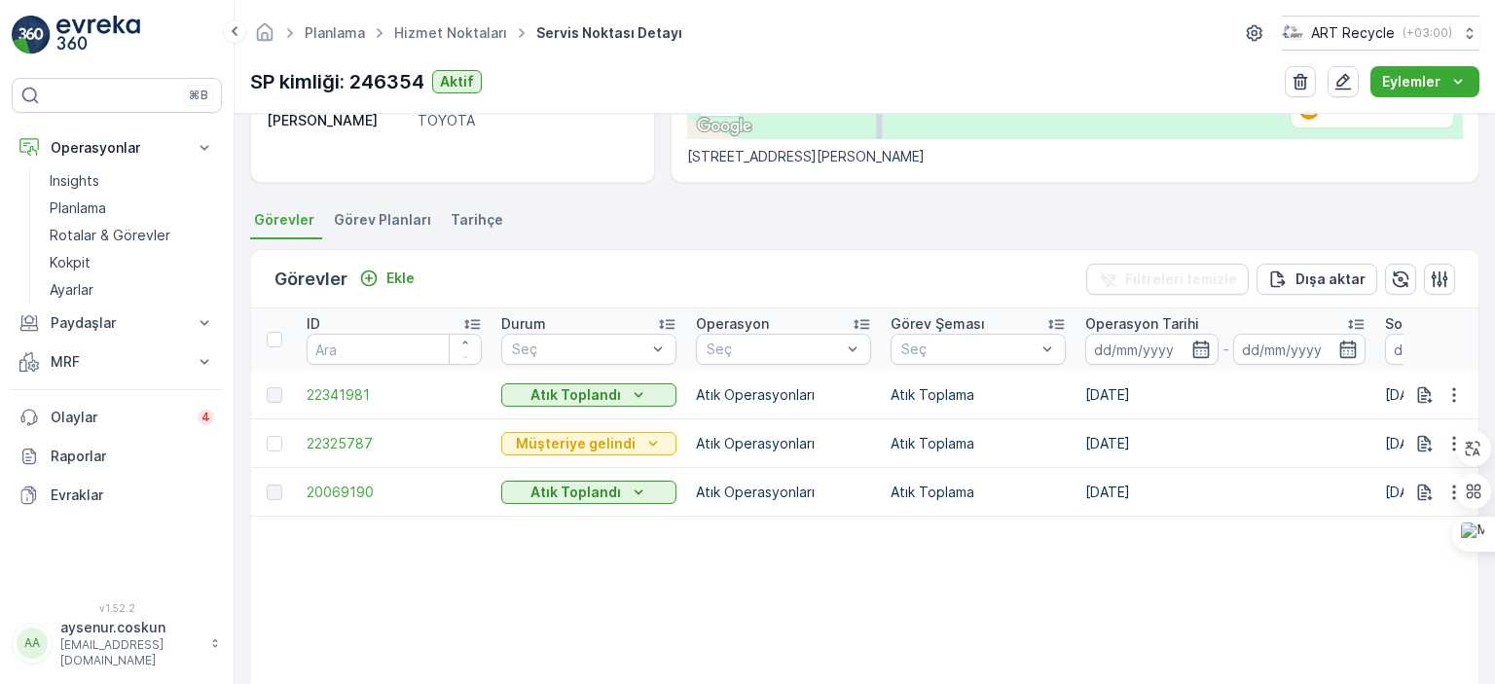
scroll to position [195, 0]
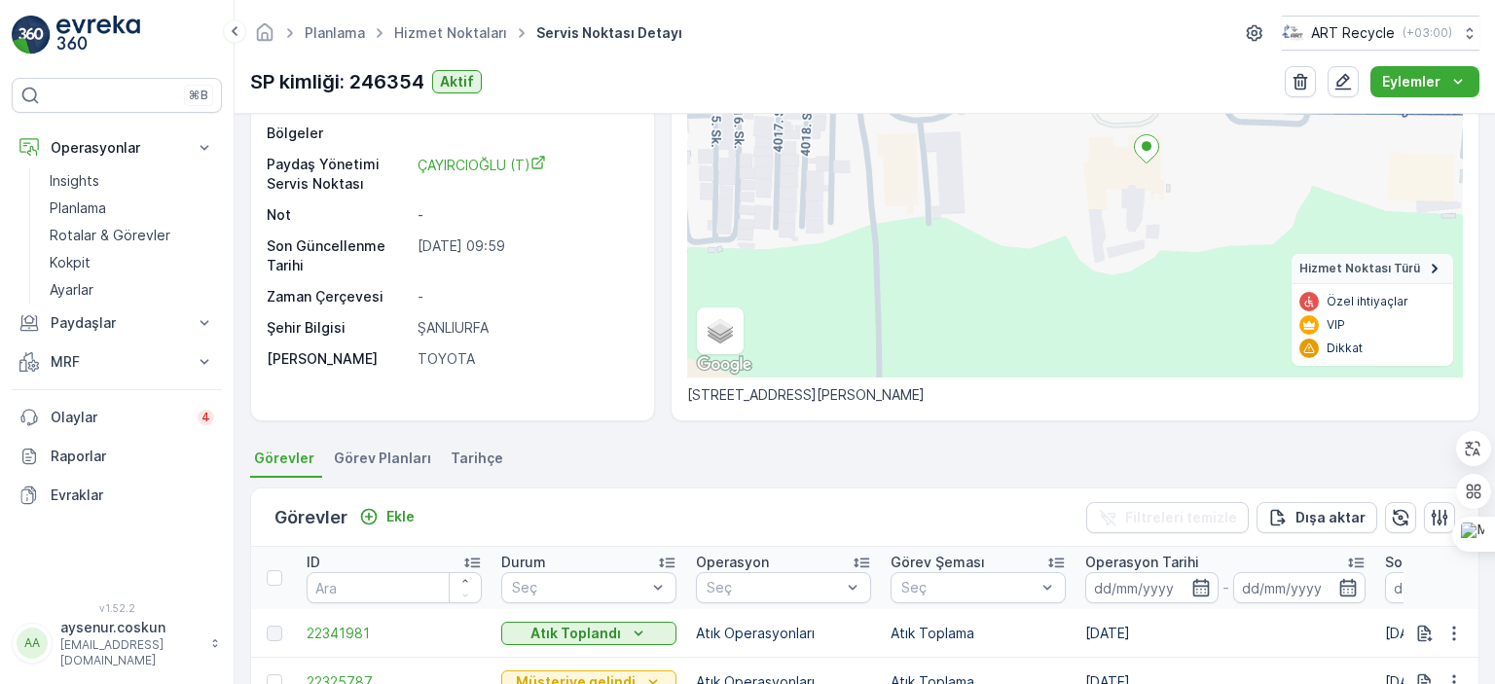
click at [389, 461] on span "Görev Planları" at bounding box center [382, 458] width 97 height 19
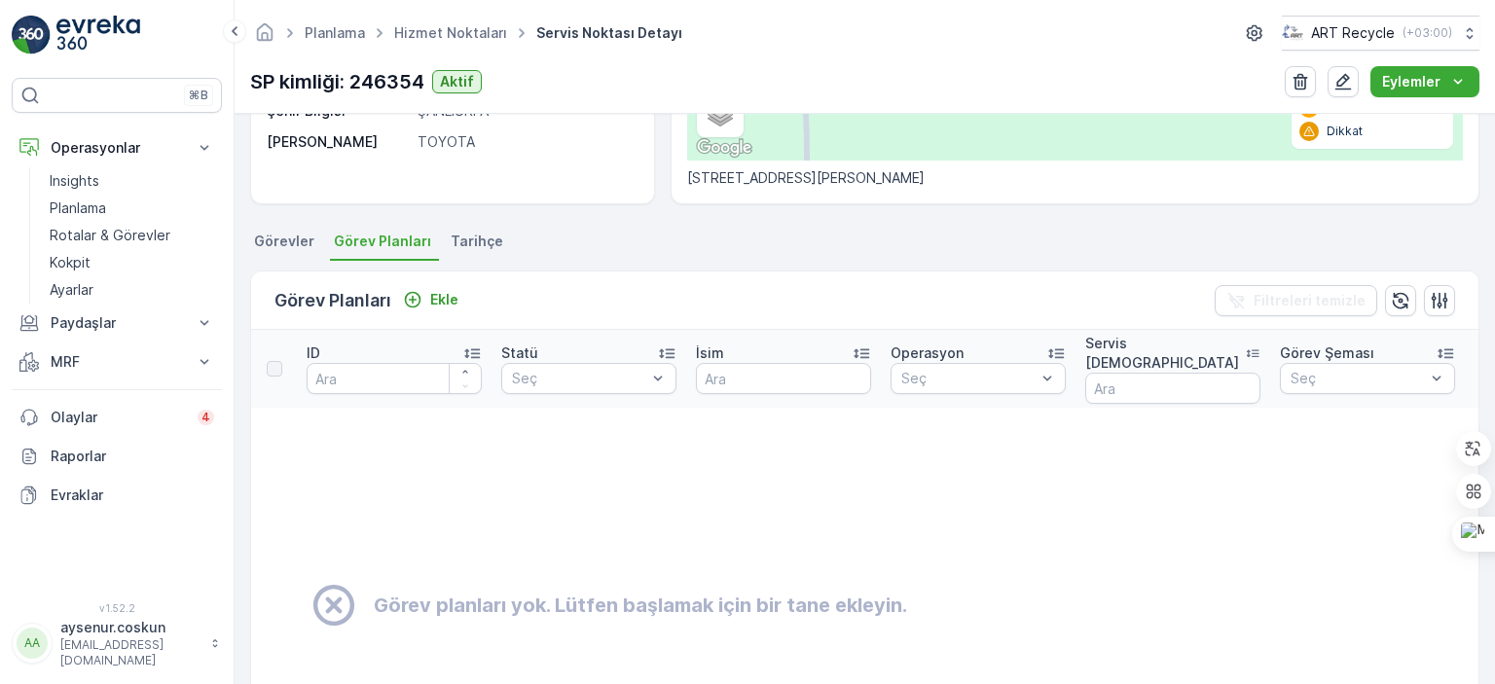
scroll to position [82, 0]
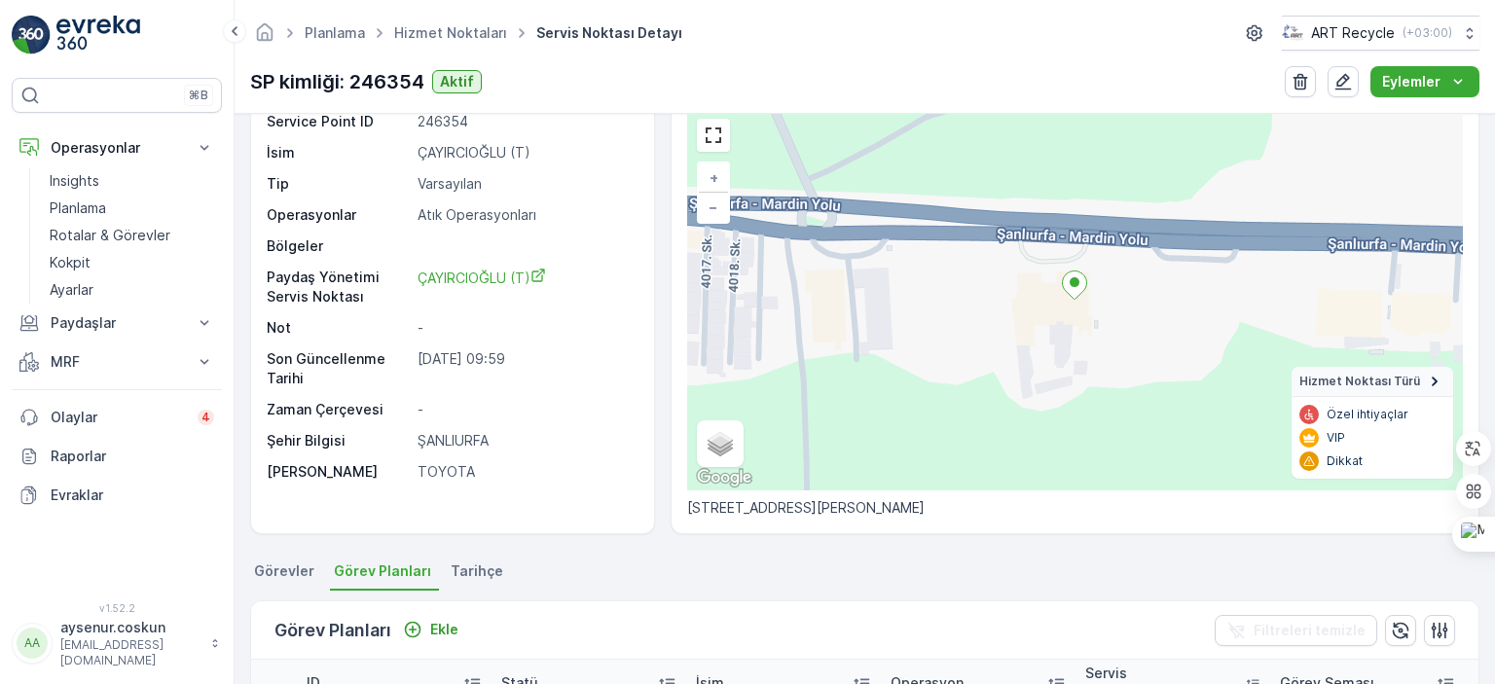
click at [459, 566] on span "Tarihçe" at bounding box center [477, 571] width 53 height 19
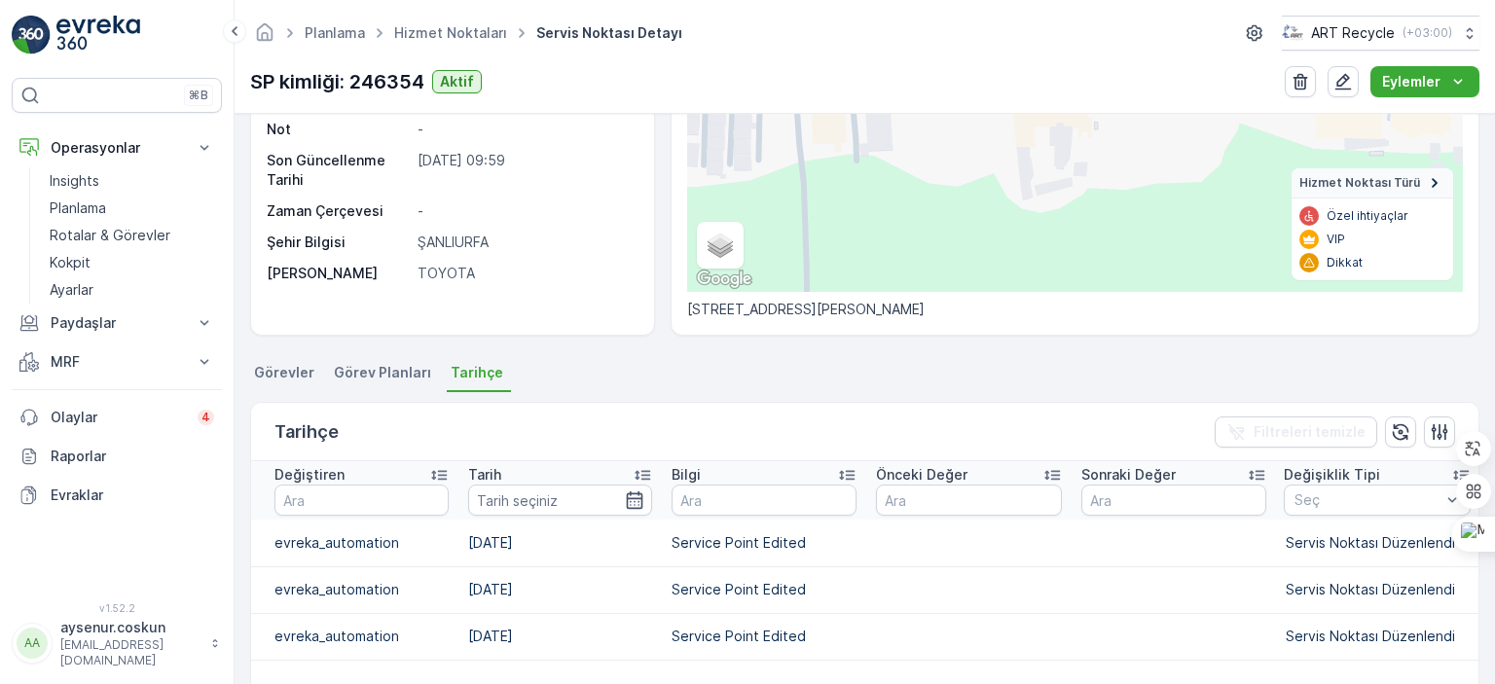
scroll to position [276, 0]
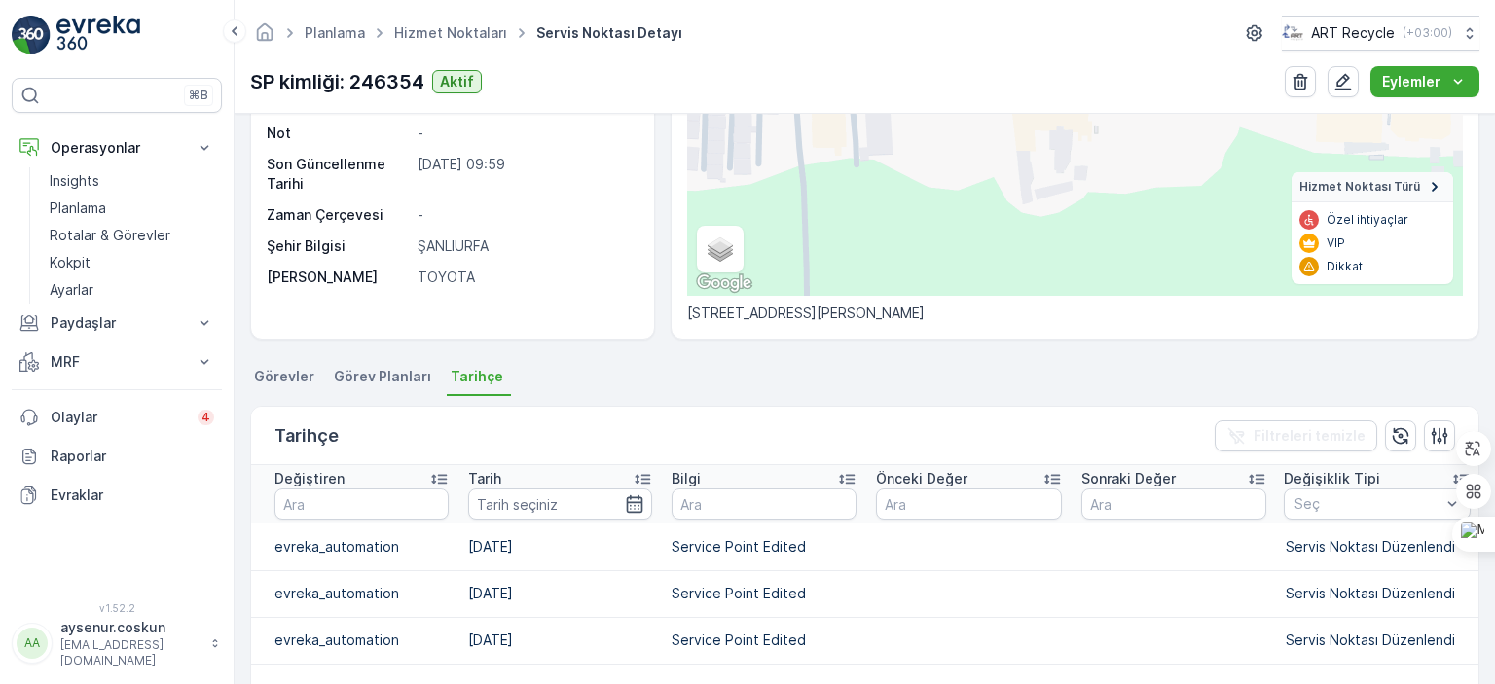
click at [303, 386] on li "Görevler" at bounding box center [286, 379] width 72 height 33
